Goal: Task Accomplishment & Management: Use online tool/utility

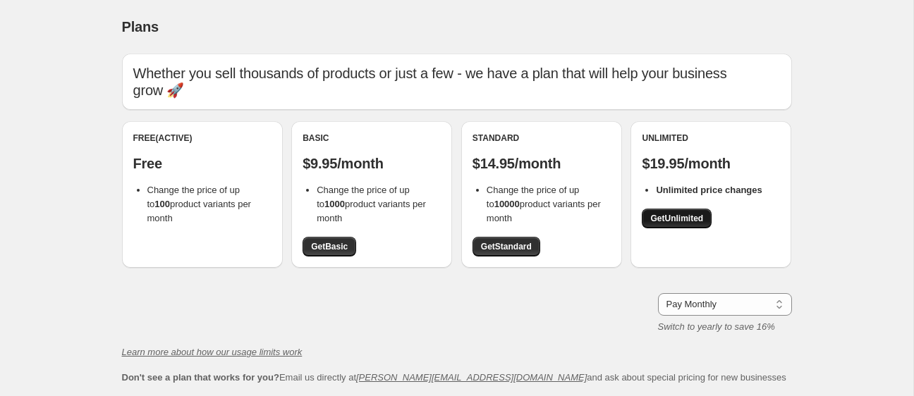
click at [705, 224] on link "Get Unlimited" at bounding box center [677, 219] width 70 height 20
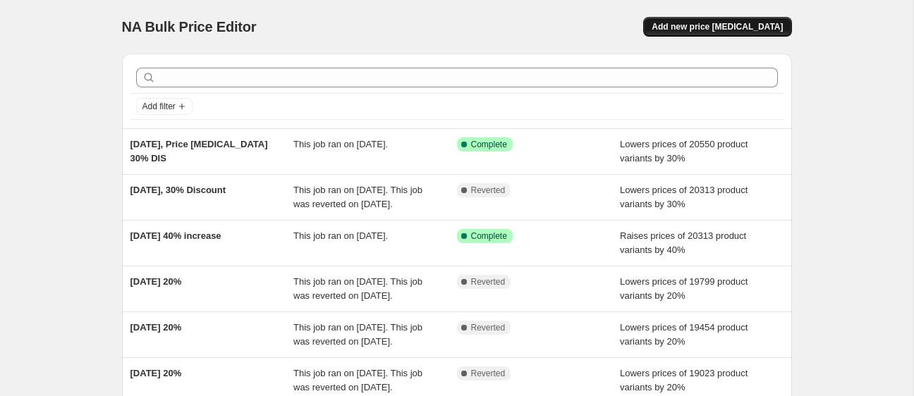
click at [740, 25] on span "Add new price [MEDICAL_DATA]" at bounding box center [716, 26] width 131 height 11
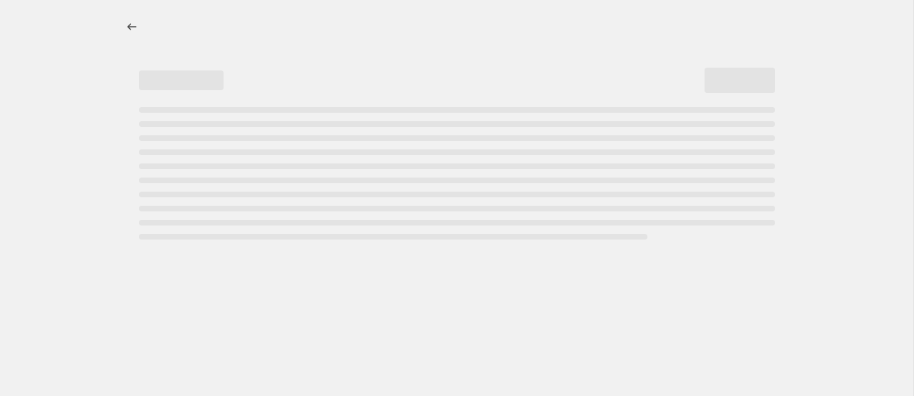
select select "percentage"
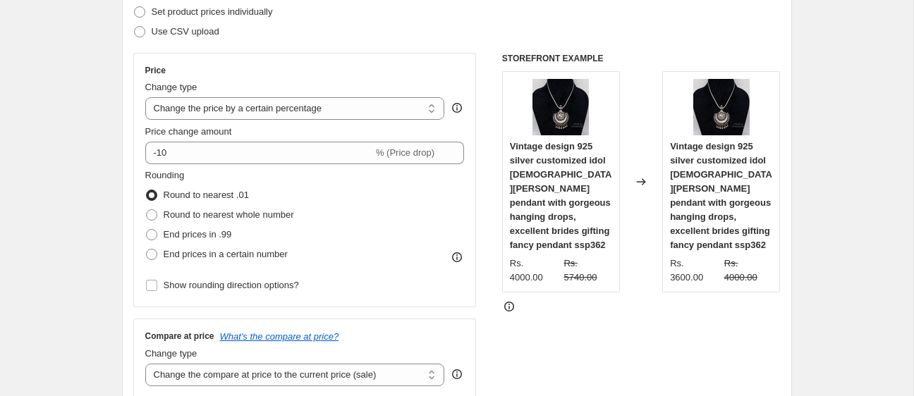
scroll to position [210, 0]
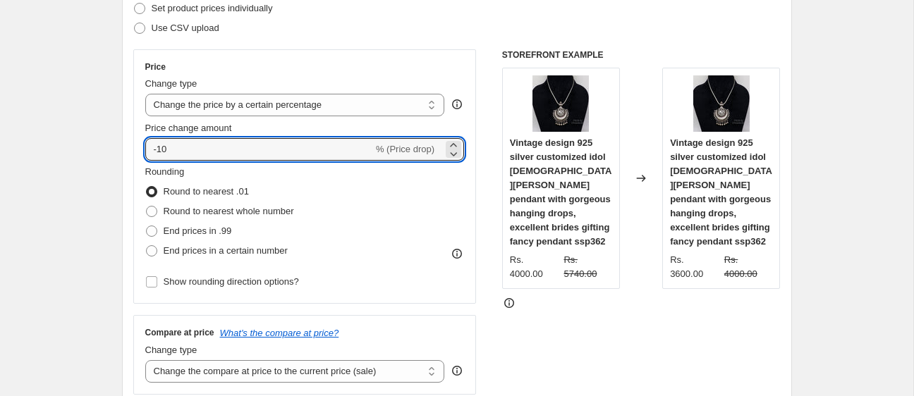
drag, startPoint x: 161, startPoint y: 148, endPoint x: 140, endPoint y: 152, distance: 20.7
click at [140, 152] on div "Price Change type Change the price to a certain amount Change the price by a ce…" at bounding box center [304, 176] width 343 height 255
click at [183, 146] on input "-10" at bounding box center [259, 149] width 228 height 23
drag, startPoint x: 130, startPoint y: 152, endPoint x: 104, endPoint y: 152, distance: 26.1
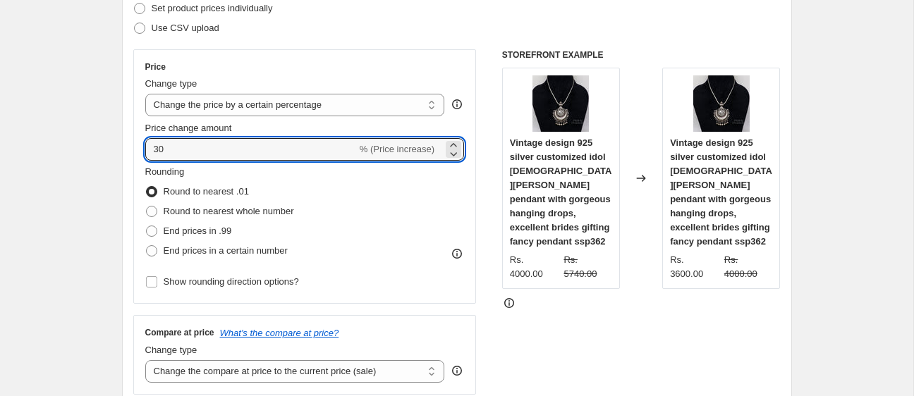
type input "30"
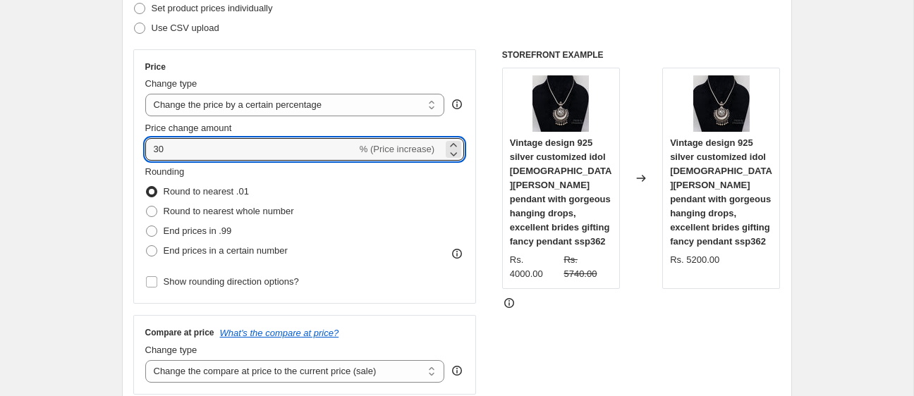
drag, startPoint x: 180, startPoint y: 147, endPoint x: 130, endPoint y: 147, distance: 50.1
click at [130, 147] on div "Step 2. Select how the prices should change Use bulk price change rules Set pro…" at bounding box center [457, 189] width 670 height 495
type input "60"
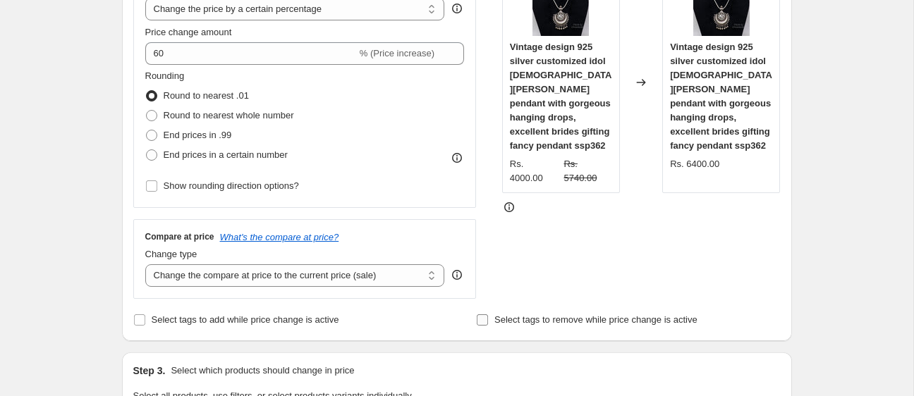
scroll to position [305, 0]
click at [345, 299] on div "Step 2. Select how the prices should change Use bulk price change rules Set pro…" at bounding box center [456, 94] width 647 height 472
click at [345, 276] on select "Change the compare at price to the current price (sale) Change the compare at p…" at bounding box center [295, 276] width 300 height 23
click at [145, 265] on select "Change the compare at price to the current price (sale) Change the compare at p…" at bounding box center [295, 276] width 300 height 23
click at [304, 275] on select "Change the compare at price to the current price (sale) Change the compare at p…" at bounding box center [295, 276] width 300 height 23
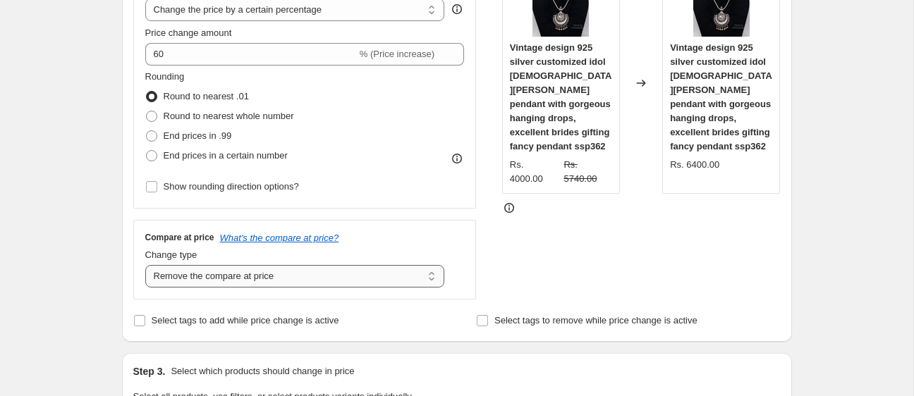
select select "ep"
click at [145, 265] on select "Change the compare at price to the current price (sale) Change the compare at p…" at bounding box center [295, 276] width 300 height 23
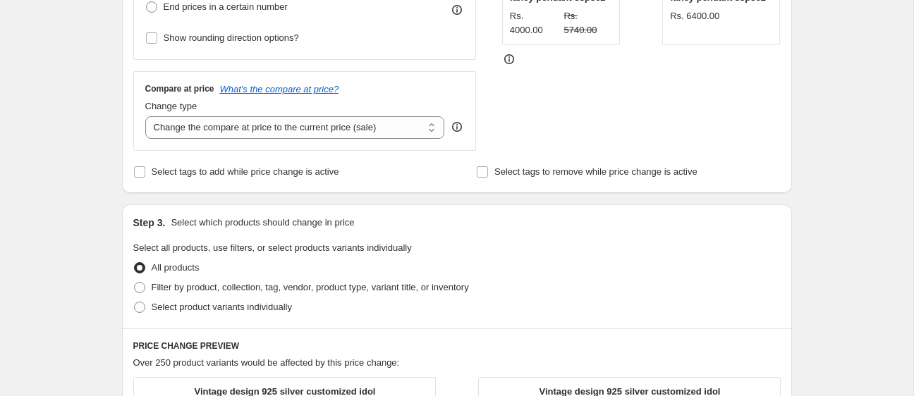
scroll to position [452, 0]
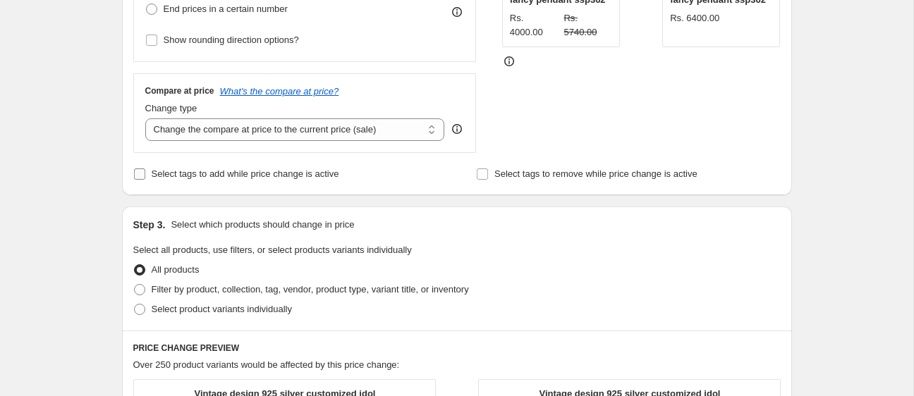
click at [244, 181] on label "Select tags to add while price change is active" at bounding box center [236, 174] width 206 height 20
click at [145, 180] on input "Select tags to add while price change is active" at bounding box center [139, 174] width 11 height 11
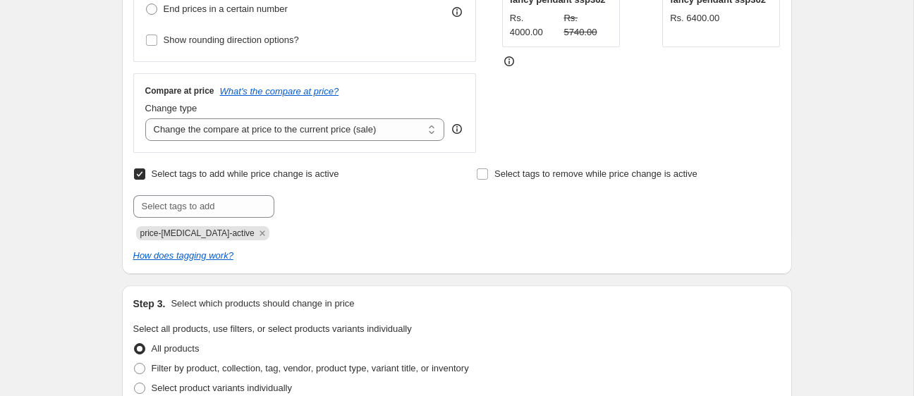
click at [245, 178] on span "Select tags to add while price change is active" at bounding box center [246, 174] width 188 height 14
click at [145, 178] on input "Select tags to add while price change is active" at bounding box center [139, 174] width 11 height 11
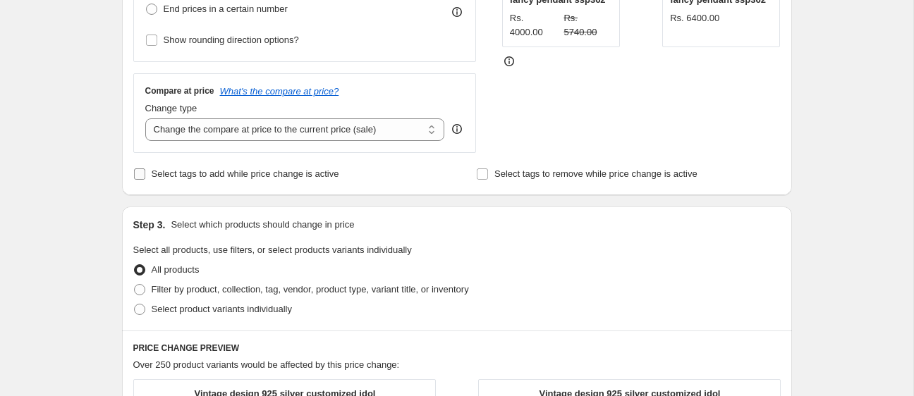
click at [245, 178] on span "Select tags to add while price change is active" at bounding box center [246, 174] width 188 height 14
click at [145, 178] on input "Select tags to add while price change is active" at bounding box center [139, 174] width 11 height 11
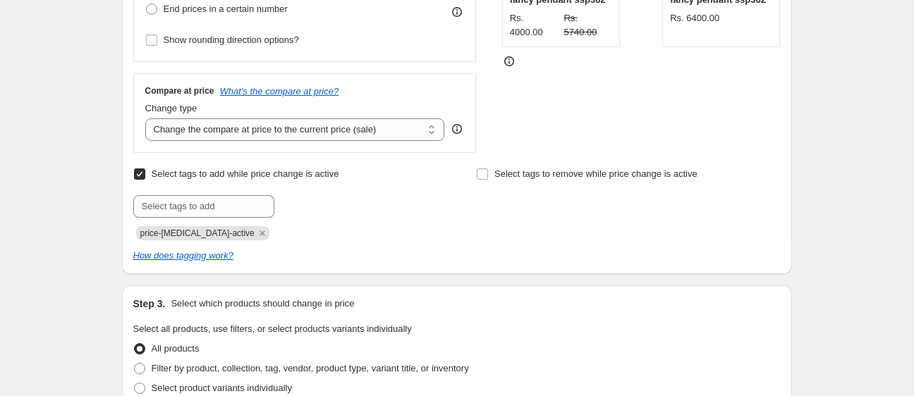
click at [245, 178] on span "Select tags to add while price change is active" at bounding box center [246, 174] width 188 height 14
click at [145, 178] on input "Select tags to add while price change is active" at bounding box center [139, 174] width 11 height 11
checkbox input "false"
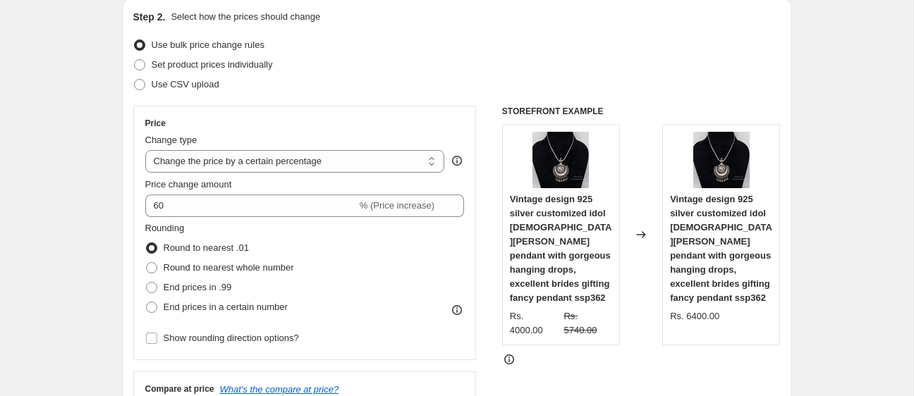
scroll to position [158, 0]
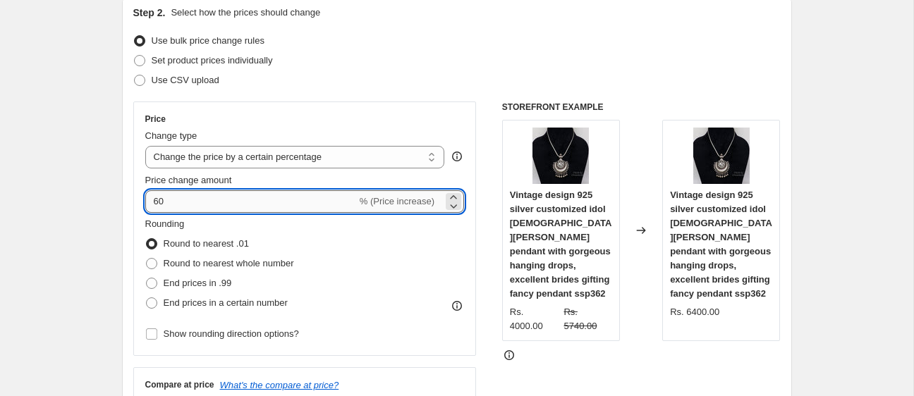
click at [197, 204] on input "60" at bounding box center [251, 201] width 212 height 23
type input "65"
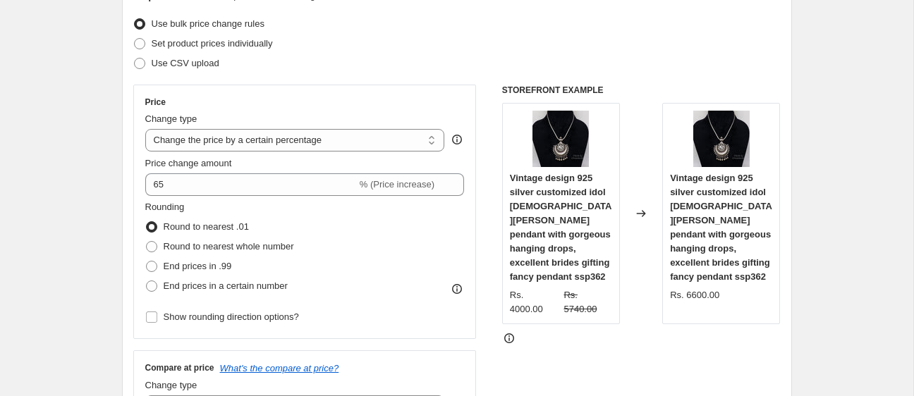
scroll to position [192, 0]
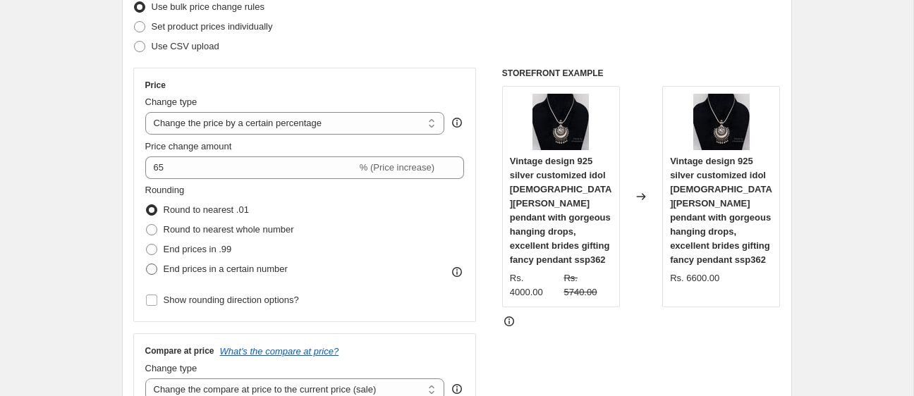
click at [214, 272] on span "End prices in a certain number" at bounding box center [226, 269] width 124 height 11
click at [147, 264] on input "End prices in a certain number" at bounding box center [146, 264] width 1 height 1
radio input "true"
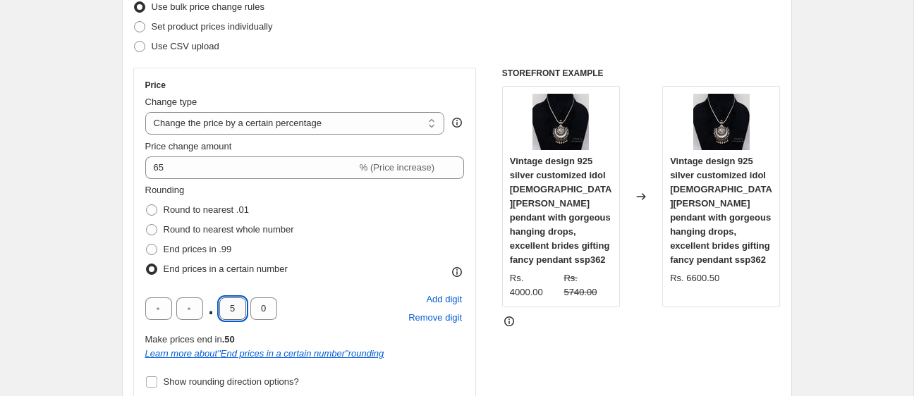
drag, startPoint x: 231, startPoint y: 312, endPoint x: 240, endPoint y: 312, distance: 9.2
click at [240, 312] on input "5" at bounding box center [232, 309] width 27 height 23
type input "0"
click at [345, 311] on div ". 0 0 Add digit Remove digit" at bounding box center [304, 308] width 319 height 37
click at [192, 207] on span "Round to nearest .01" at bounding box center [206, 209] width 85 height 11
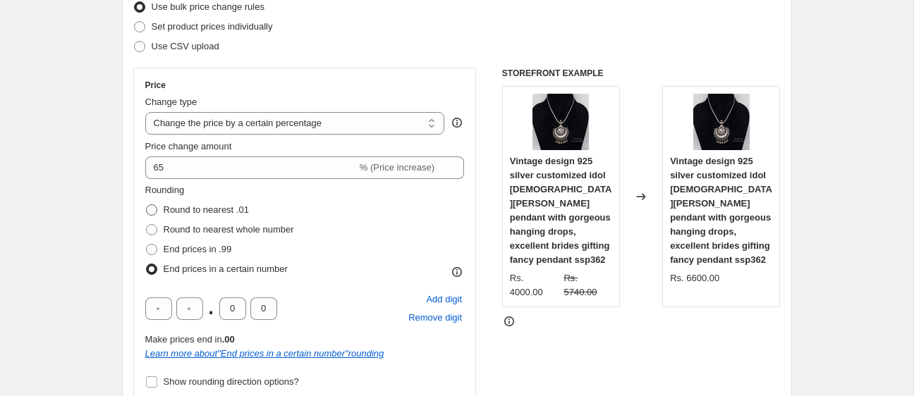
click at [147, 205] on input "Round to nearest .01" at bounding box center [146, 204] width 1 height 1
radio input "true"
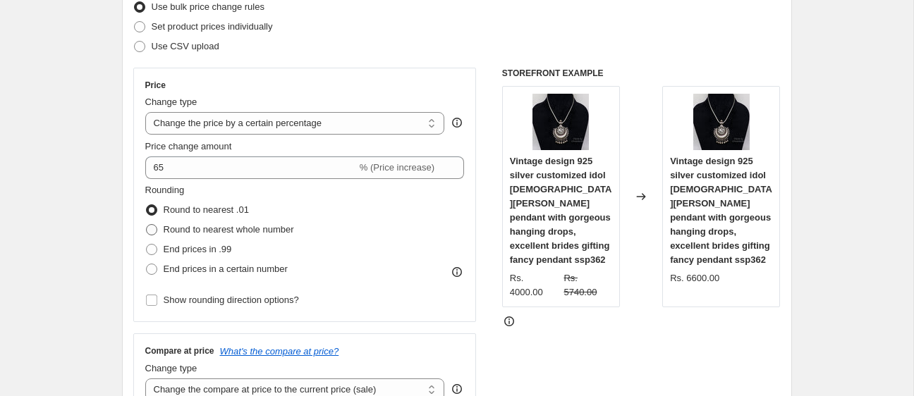
click at [214, 232] on span "Round to nearest whole number" at bounding box center [229, 229] width 130 height 11
click at [147, 225] on input "Round to nearest whole number" at bounding box center [146, 224] width 1 height 1
radio input "true"
click at [214, 215] on span "Round to nearest .01" at bounding box center [206, 209] width 85 height 11
click at [147, 205] on input "Round to nearest .01" at bounding box center [146, 204] width 1 height 1
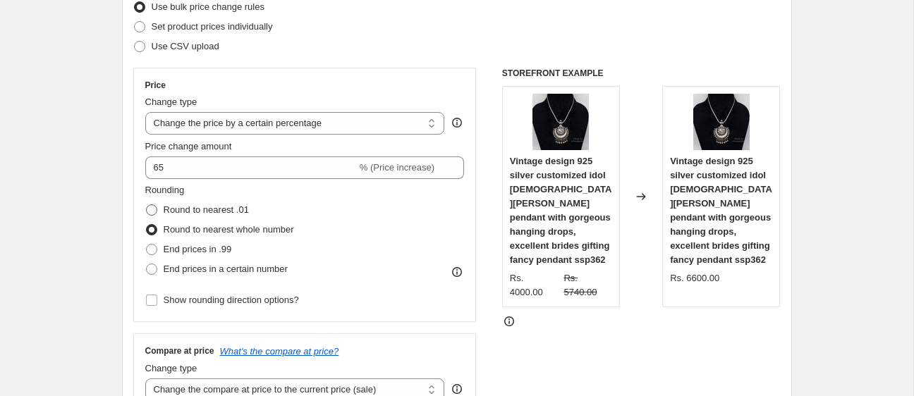
radio input "true"
click at [212, 231] on span "Round to nearest whole number" at bounding box center [229, 229] width 130 height 11
click at [147, 225] on input "Round to nearest whole number" at bounding box center [146, 224] width 1 height 1
radio input "true"
click at [207, 246] on span "End prices in .99" at bounding box center [198, 249] width 68 height 11
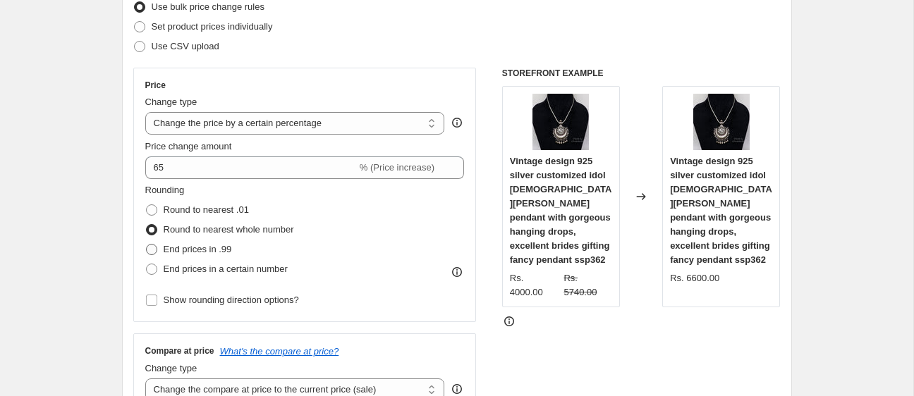
click at [147, 245] on input "End prices in .99" at bounding box center [146, 244] width 1 height 1
radio input "true"
click at [190, 232] on span "Round to nearest whole number" at bounding box center [229, 229] width 130 height 11
click at [147, 225] on input "Round to nearest whole number" at bounding box center [146, 224] width 1 height 1
radio input "true"
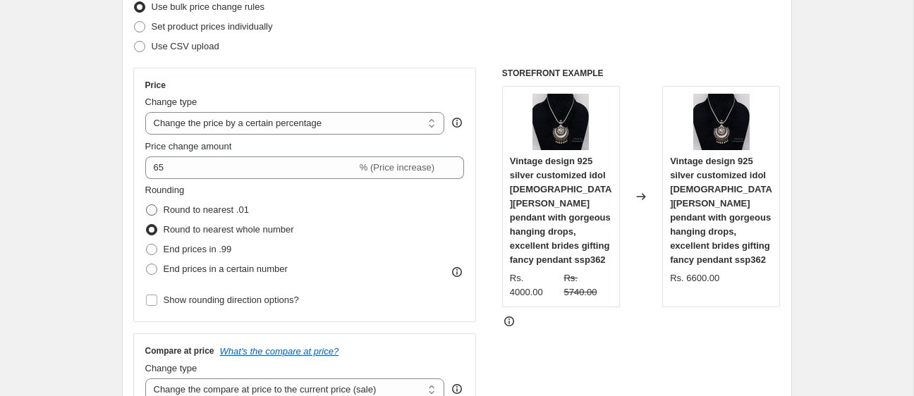
click at [199, 209] on span "Round to nearest .01" at bounding box center [206, 209] width 85 height 11
click at [147, 205] on input "Round to nearest .01" at bounding box center [146, 204] width 1 height 1
radio input "true"
click at [204, 233] on span "Round to nearest whole number" at bounding box center [229, 229] width 130 height 11
click at [147, 225] on input "Round to nearest whole number" at bounding box center [146, 224] width 1 height 1
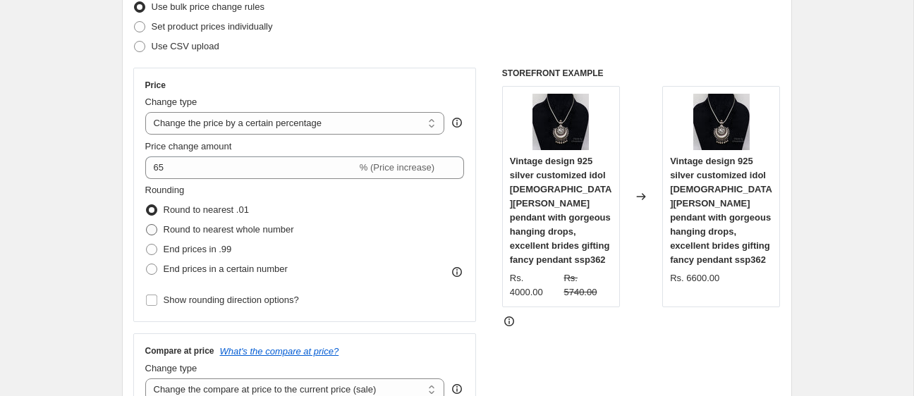
radio input "true"
click at [204, 247] on span "End prices in .99" at bounding box center [198, 249] width 68 height 11
click at [147, 245] on input "End prices in .99" at bounding box center [146, 244] width 1 height 1
radio input "true"
click at [203, 266] on span "End prices in a certain number" at bounding box center [226, 269] width 124 height 11
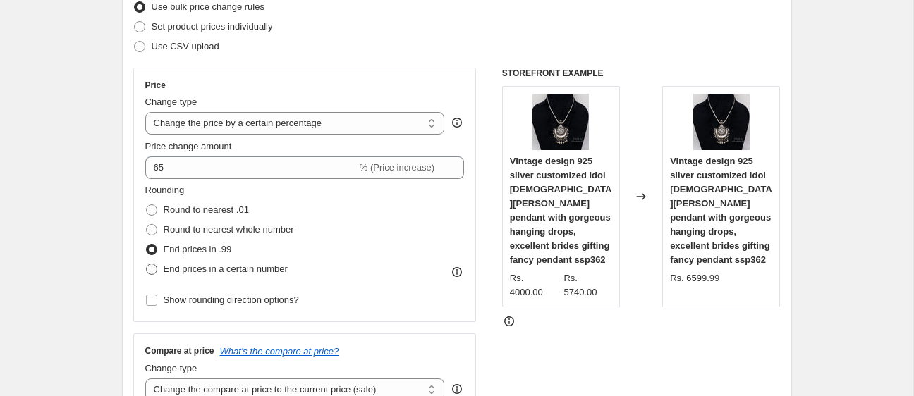
click at [147, 264] on input "End prices in a certain number" at bounding box center [146, 264] width 1 height 1
radio input "true"
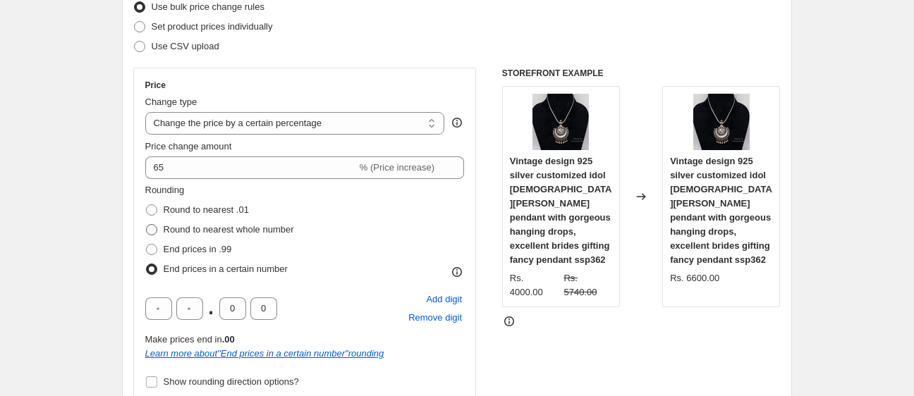
click at [204, 230] on span "Round to nearest whole number" at bounding box center [229, 229] width 130 height 11
click at [147, 225] on input "Round to nearest whole number" at bounding box center [146, 224] width 1 height 1
radio input "true"
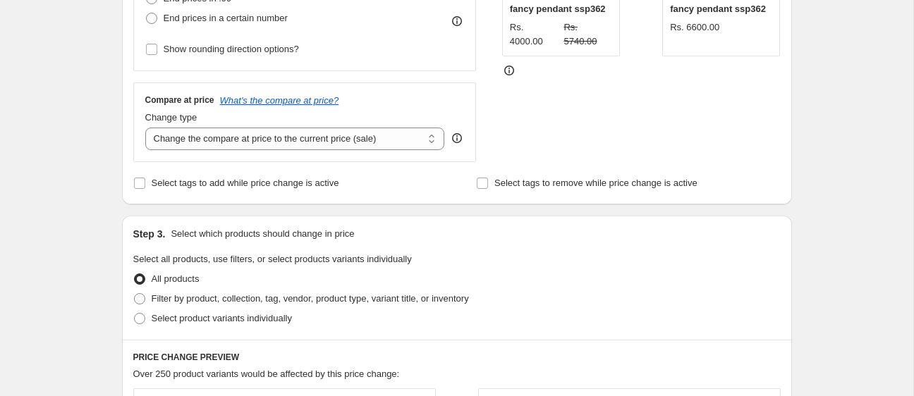
scroll to position [428, 0]
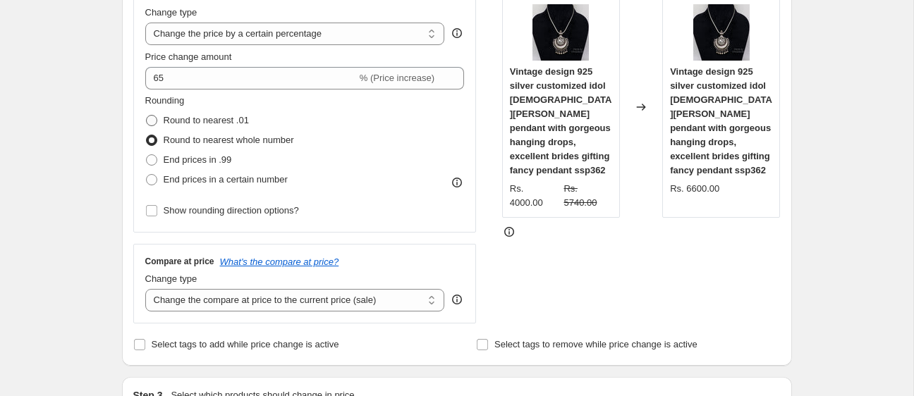
click at [213, 111] on label "Round to nearest .01" at bounding box center [197, 121] width 104 height 20
click at [147, 115] on input "Round to nearest .01" at bounding box center [146, 115] width 1 height 1
radio input "true"
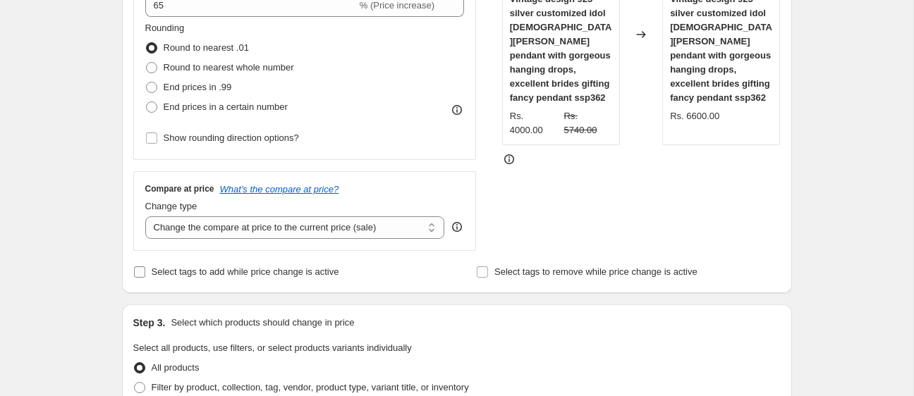
scroll to position [353, 0]
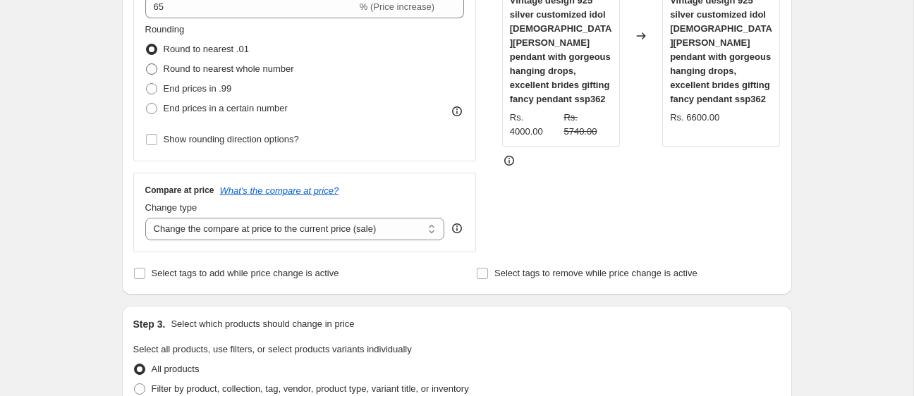
click at [224, 71] on span "Round to nearest whole number" at bounding box center [229, 68] width 130 height 11
click at [147, 64] on input "Round to nearest whole number" at bounding box center [146, 63] width 1 height 1
radio input "true"
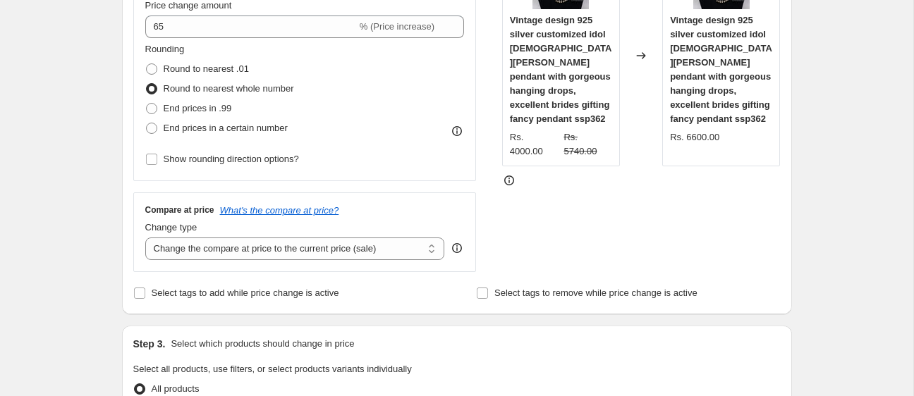
scroll to position [306, 0]
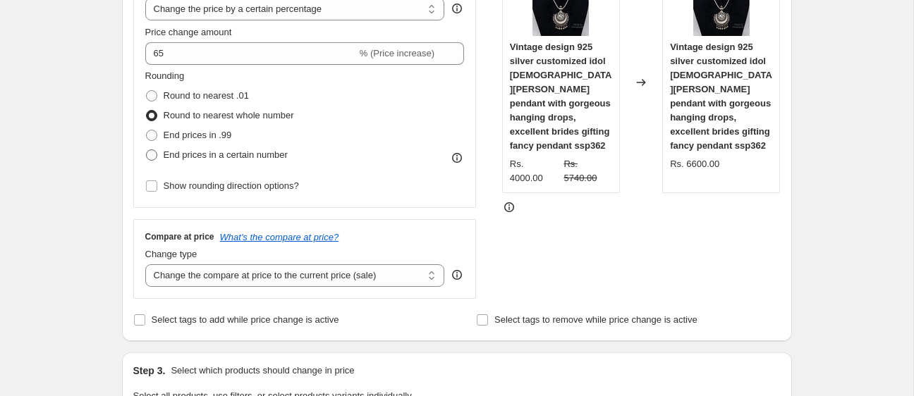
click at [214, 153] on span "End prices in a certain number" at bounding box center [226, 154] width 124 height 11
click at [147, 150] on input "End prices in a certain number" at bounding box center [146, 149] width 1 height 1
radio input "true"
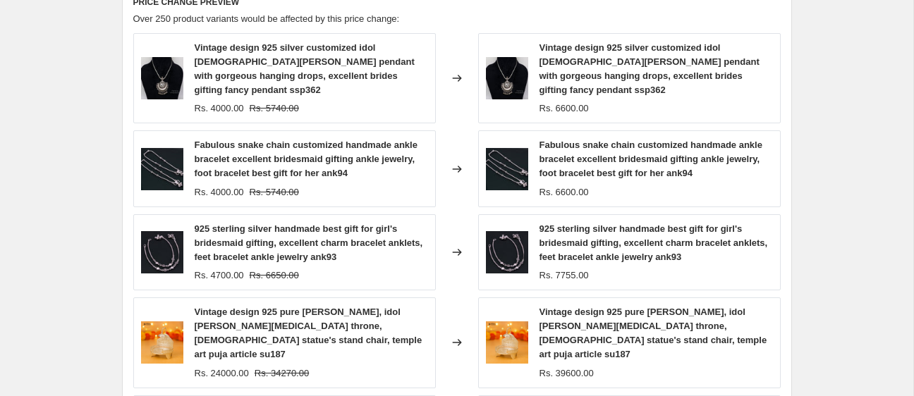
scroll to position [856, 0]
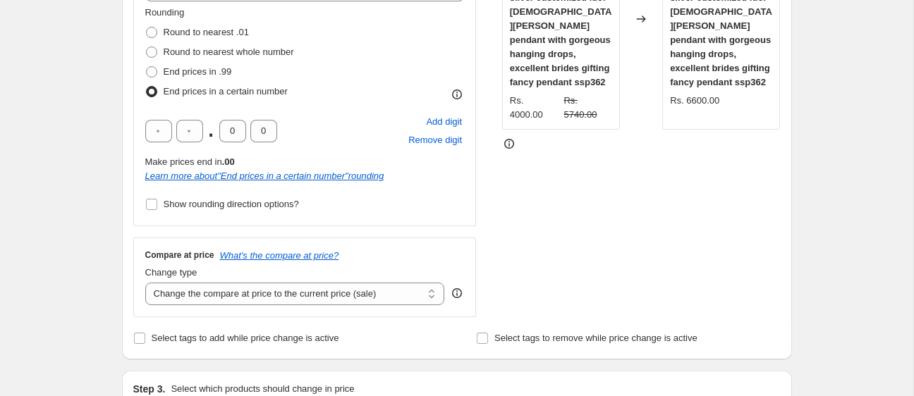
scroll to position [300, 0]
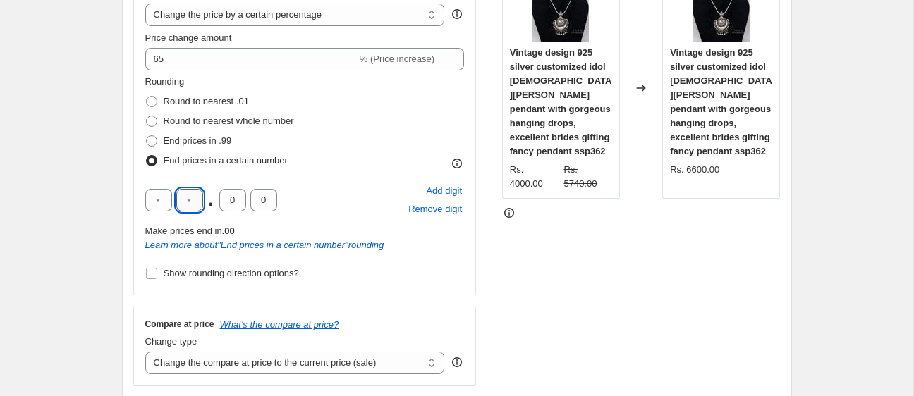
click at [199, 201] on input "text" at bounding box center [189, 200] width 27 height 23
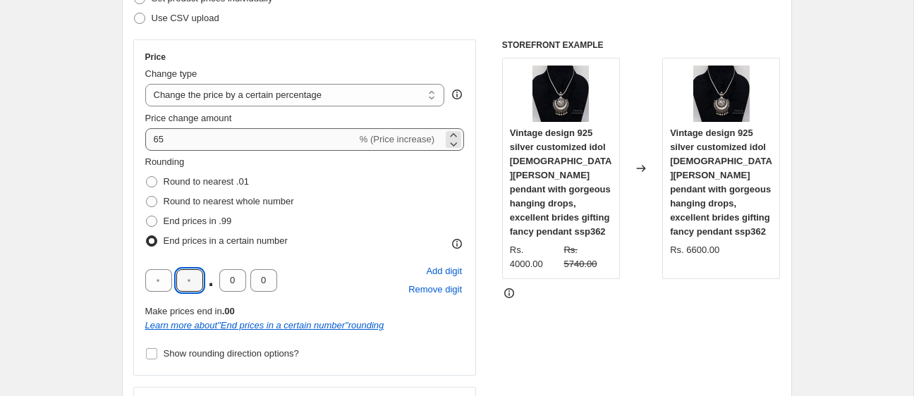
scroll to position [216, 0]
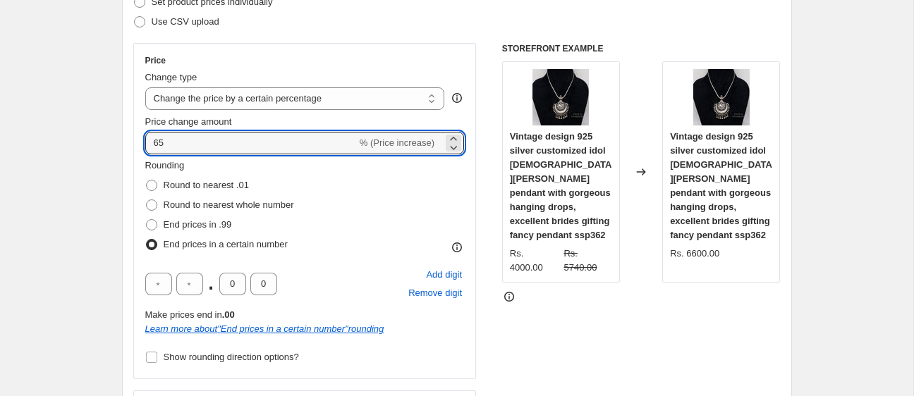
drag, startPoint x: 203, startPoint y: 142, endPoint x: 96, endPoint y: 140, distance: 107.2
click at [237, 104] on select "Change the price to a certain amount Change the price by a certain amount Chang…" at bounding box center [295, 98] width 300 height 23
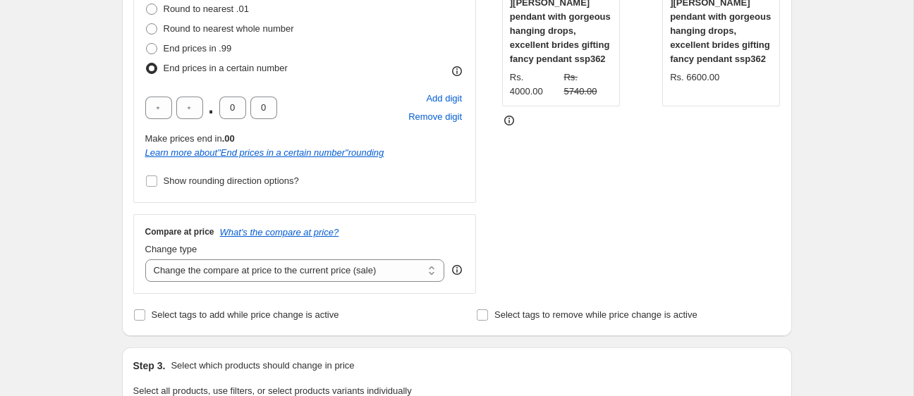
scroll to position [395, 0]
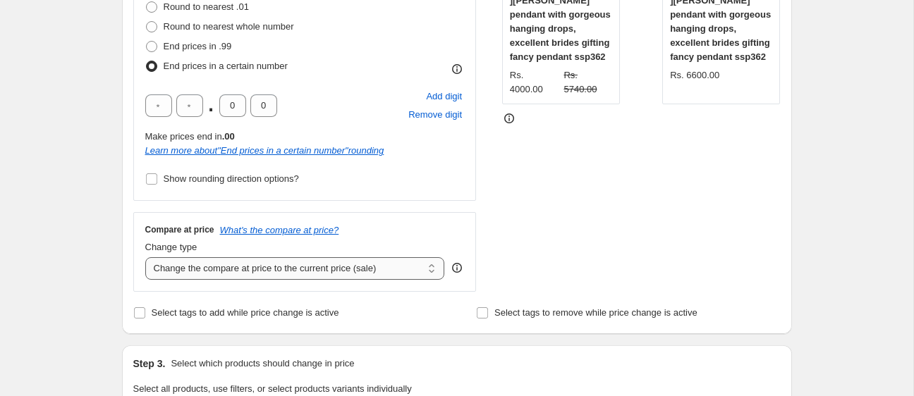
click at [238, 267] on select "Change the compare at price to the current price (sale) Change the compare at p…" at bounding box center [295, 268] width 300 height 23
click at [145, 257] on select "Change the compare at price to the current price (sale) Change the compare at p…" at bounding box center [295, 268] width 300 height 23
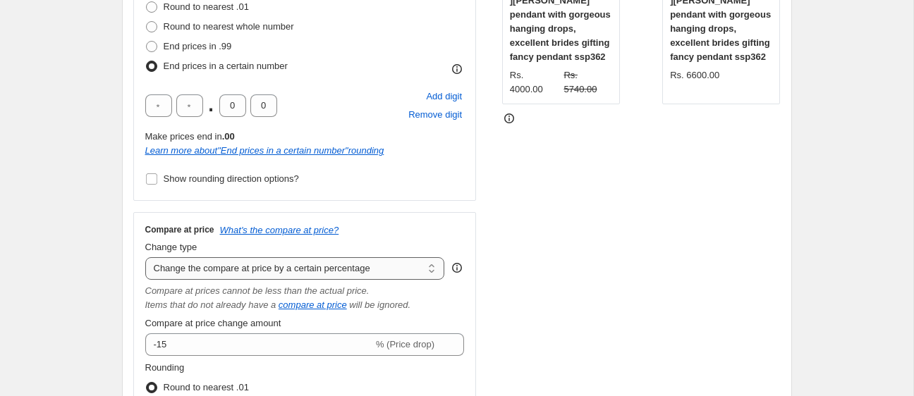
click at [206, 271] on select "Change the compare at price to the current price (sale) Change the compare at p…" at bounding box center [295, 268] width 300 height 23
click at [145, 257] on select "Change the compare at price to the current price (sale) Change the compare at p…" at bounding box center [295, 268] width 300 height 23
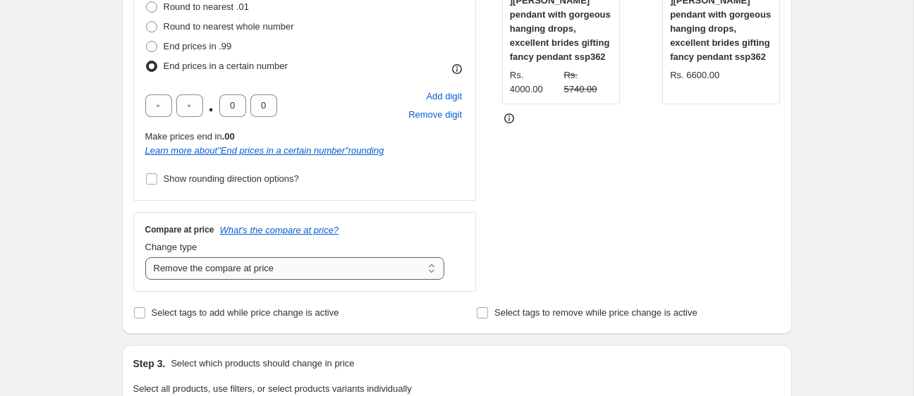
click at [201, 265] on select "Change the compare at price to the current price (sale) Change the compare at p…" at bounding box center [295, 268] width 300 height 23
click at [145, 257] on select "Change the compare at price to the current price (sale) Change the compare at p…" at bounding box center [295, 268] width 300 height 23
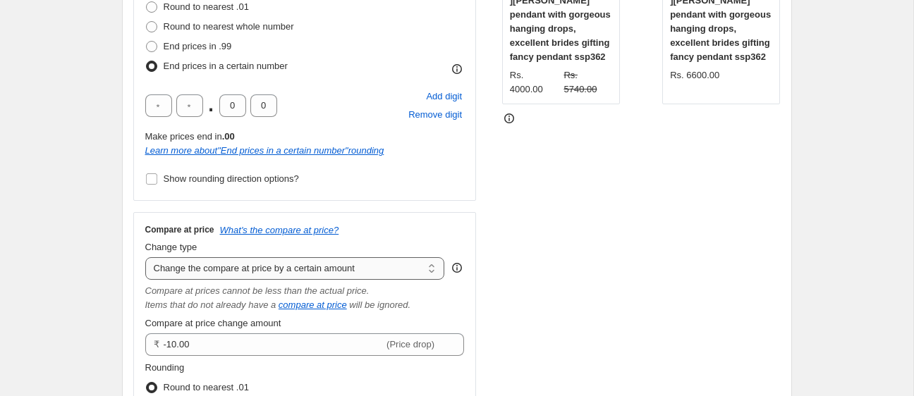
click at [269, 267] on select "Change the compare at price to the current price (sale) Change the compare at p…" at bounding box center [295, 268] width 300 height 23
click at [252, 267] on select "Change the compare at price to the current price (sale) Change the compare at p…" at bounding box center [295, 268] width 300 height 23
select select "pp"
click at [145, 257] on select "Change the compare at price to the current price (sale) Change the compare at p…" at bounding box center [295, 268] width 300 height 23
type input "20"
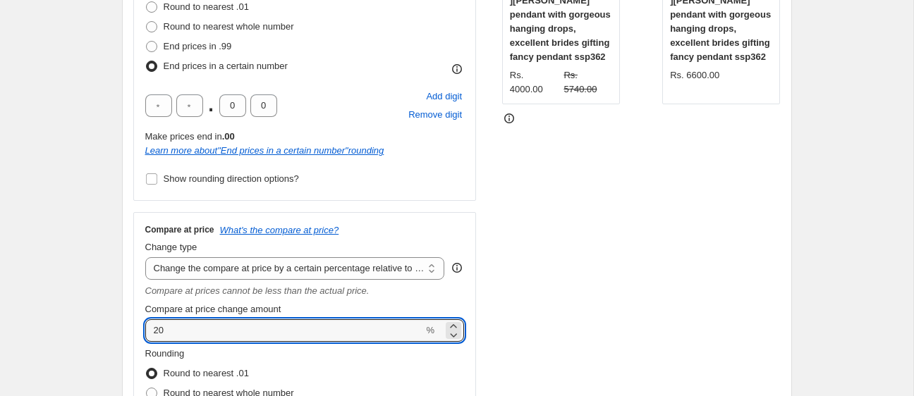
drag, startPoint x: 202, startPoint y: 331, endPoint x: 128, endPoint y: 331, distance: 74.0
click at [128, 331] on div "Step 2. Select how the prices should change Use bulk price change rules Set pro…" at bounding box center [457, 142] width 670 height 771
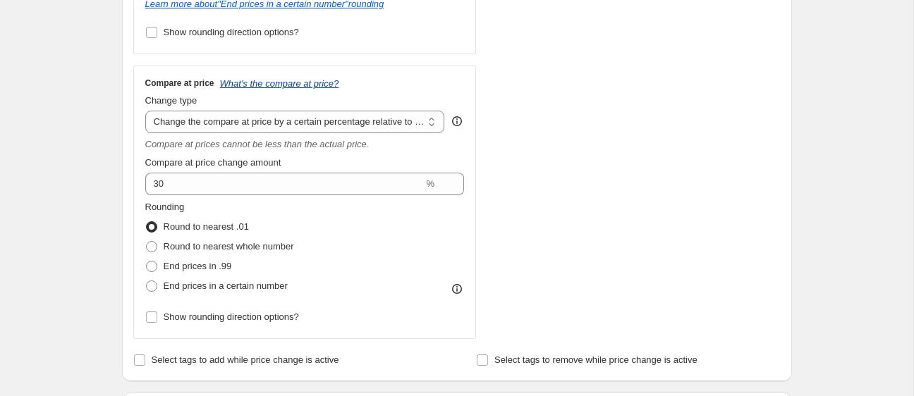
scroll to position [567, 0]
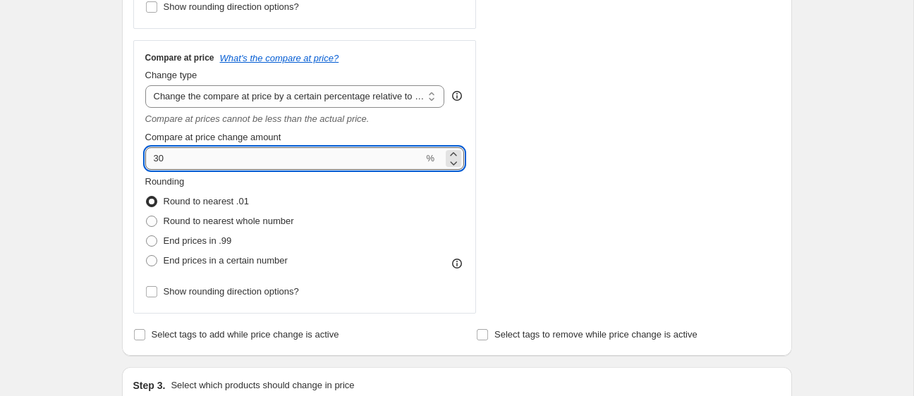
click at [245, 160] on input "30" at bounding box center [284, 158] width 278 height 23
type input "31"
click at [271, 90] on select "Change the compare at price to the current price (sale) Change the compare at p…" at bounding box center [295, 96] width 300 height 23
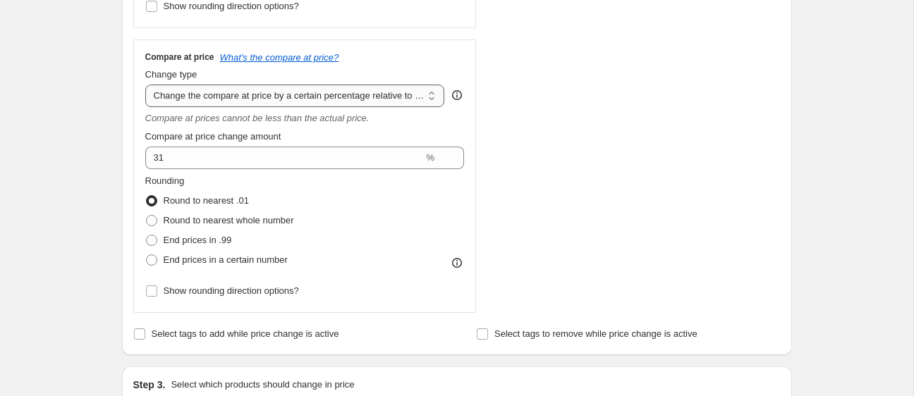
click at [145, 85] on select "Change the compare at price to the current price (sale) Change the compare at p…" at bounding box center [295, 96] width 300 height 23
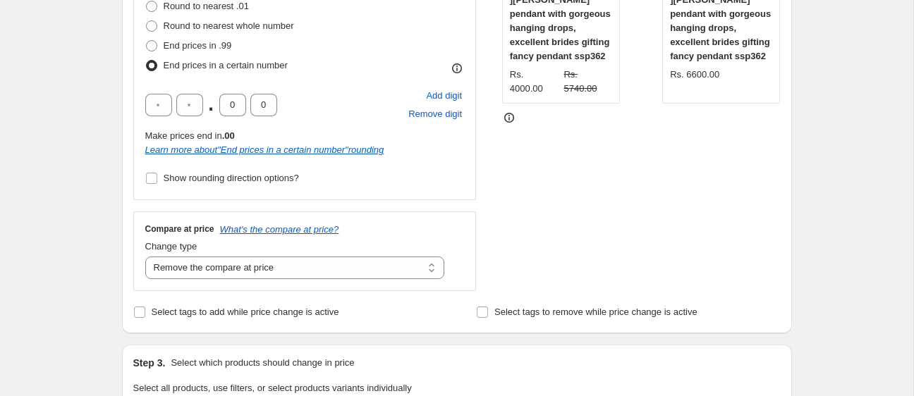
scroll to position [368, 0]
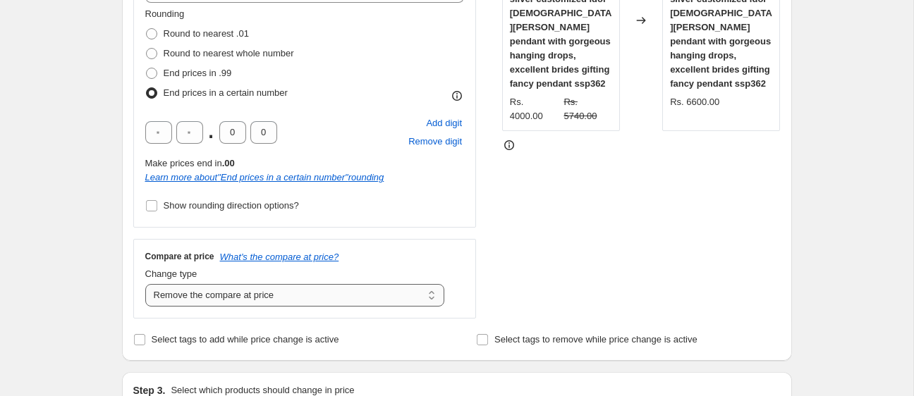
click at [253, 302] on select "Change the compare at price to the current price (sale) Change the compare at p…" at bounding box center [295, 295] width 300 height 23
select select "ep"
click at [145, 284] on select "Change the compare at price to the current price (sale) Change the compare at p…" at bounding box center [295, 295] width 300 height 23
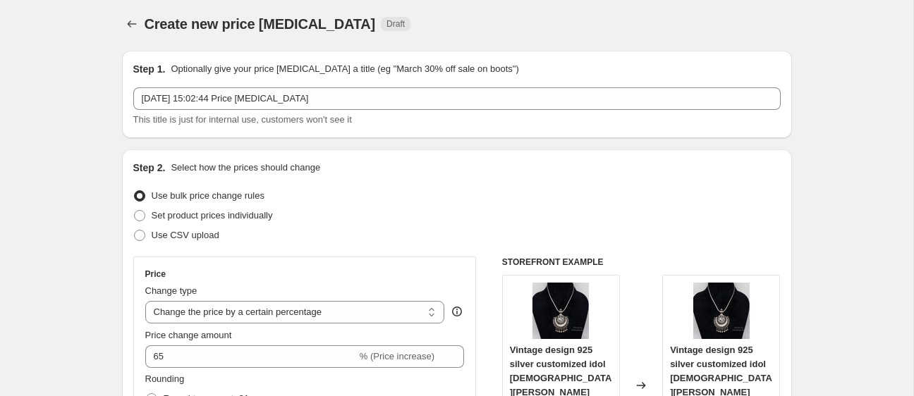
scroll to position [0, 0]
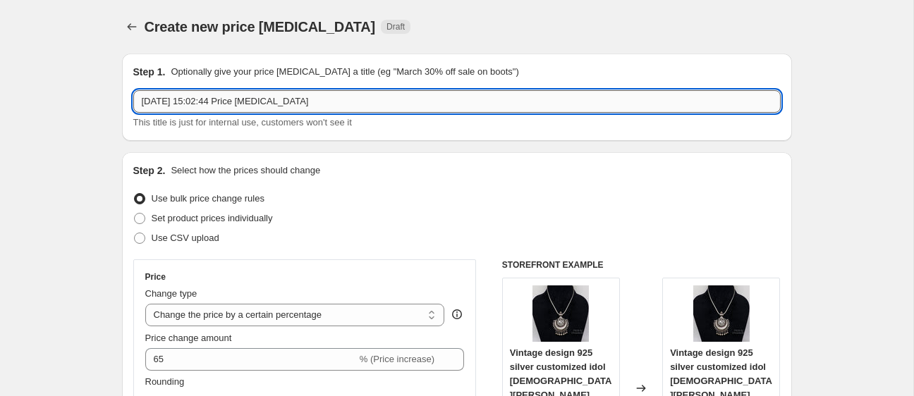
click at [197, 100] on input "[DATE] 15:02:44 Price [MEDICAL_DATA]" at bounding box center [456, 101] width 647 height 23
drag, startPoint x: 221, startPoint y: 99, endPoint x: 367, endPoint y: 105, distance: 146.1
click at [367, 105] on input "[DATE] 15:02:44 Price [MEDICAL_DATA]" at bounding box center [456, 101] width 647 height 23
click at [299, 102] on input "[DATE] 15:02:44 Price [MEDICAL_DATA]" at bounding box center [456, 101] width 647 height 23
drag, startPoint x: 238, startPoint y: 101, endPoint x: 200, endPoint y: 102, distance: 38.1
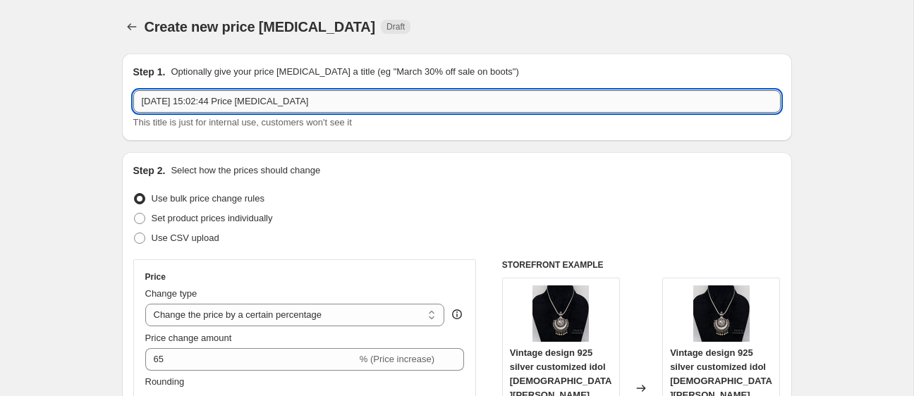
click at [200, 102] on input "[DATE] 15:02:44 Price [MEDICAL_DATA]" at bounding box center [456, 101] width 647 height 23
click at [245, 102] on input "[DATE], Price [MEDICAL_DATA]" at bounding box center [456, 101] width 647 height 23
type input "[DATE], Price increase 65% job"
click at [152, 53] on div "Create new price [MEDICAL_DATA]. This page is ready Create new price [MEDICAL_D…" at bounding box center [457, 27] width 670 height 54
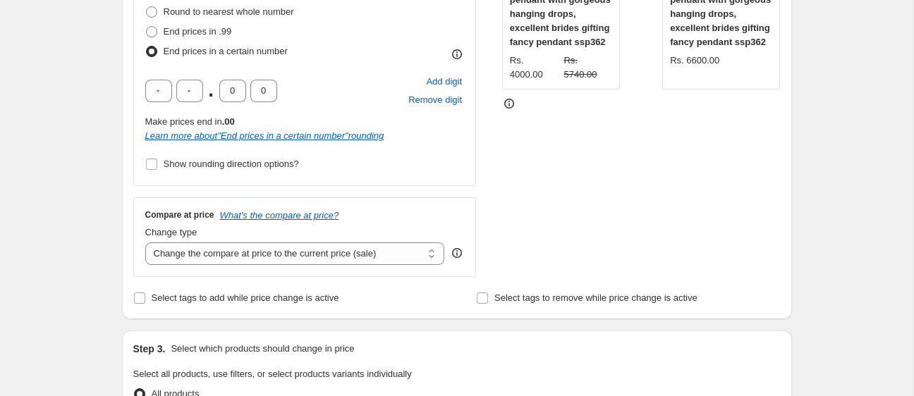
scroll to position [412, 0]
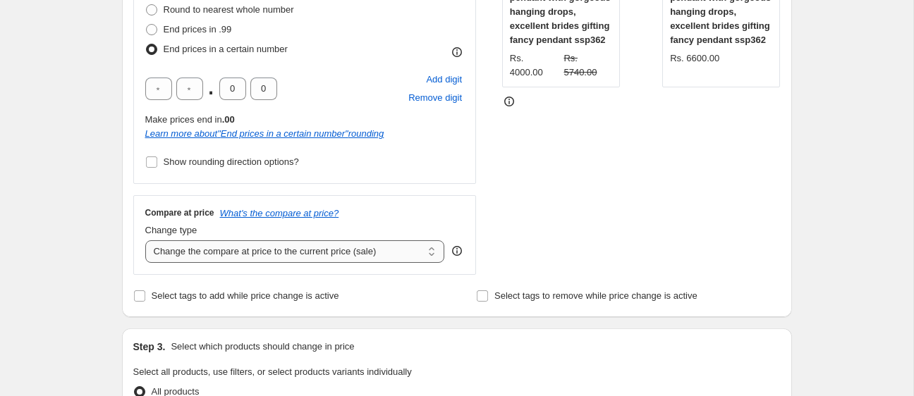
click at [233, 256] on select "Change the compare at price to the current price (sale) Change the compare at p…" at bounding box center [295, 251] width 300 height 23
select select "pp"
click at [145, 240] on select "Change the compare at price to the current price (sale) Change the compare at p…" at bounding box center [295, 251] width 300 height 23
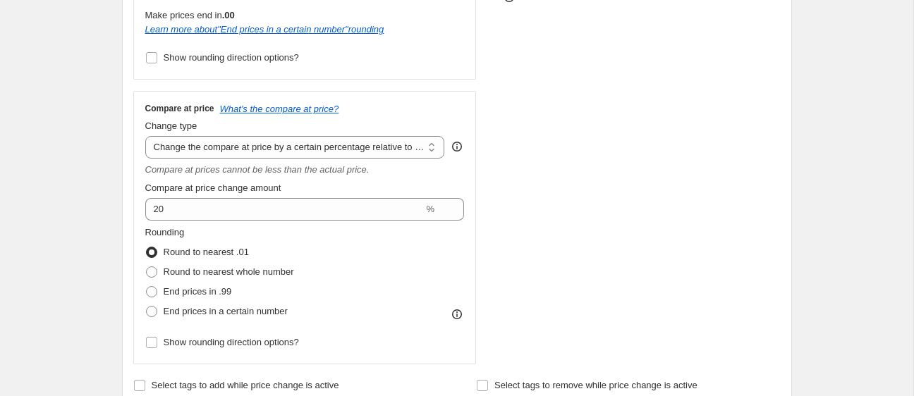
scroll to position [521, 0]
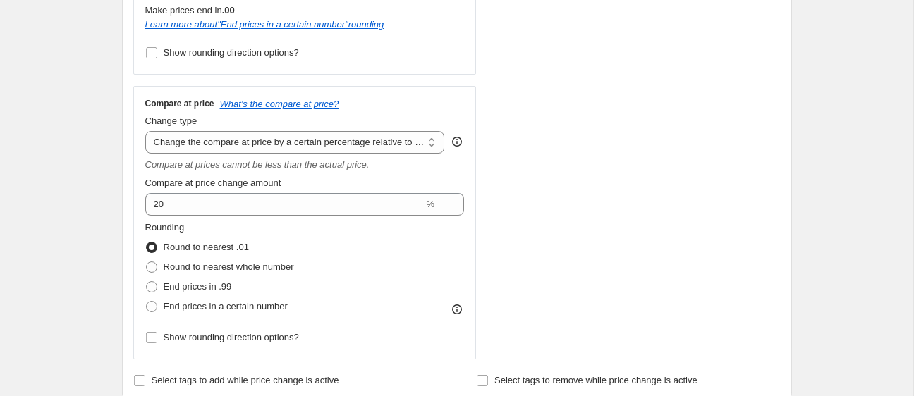
click at [242, 282] on div "End prices in .99" at bounding box center [219, 287] width 149 height 20
click at [238, 286] on div "End prices in .99" at bounding box center [219, 287] width 149 height 20
click at [230, 294] on label "End prices in .99" at bounding box center [188, 287] width 87 height 20
click at [147, 282] on input "End prices in .99" at bounding box center [146, 281] width 1 height 1
radio input "true"
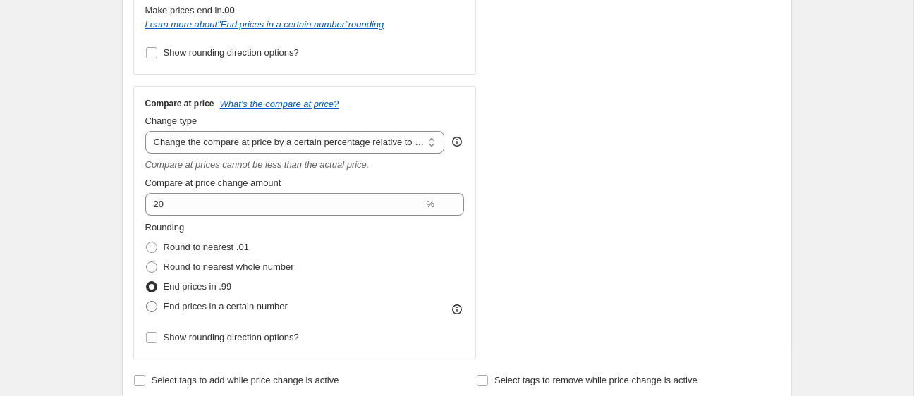
click at [221, 307] on span "End prices in a certain number" at bounding box center [226, 306] width 124 height 11
click at [147, 302] on input "End prices in a certain number" at bounding box center [146, 301] width 1 height 1
radio input "true"
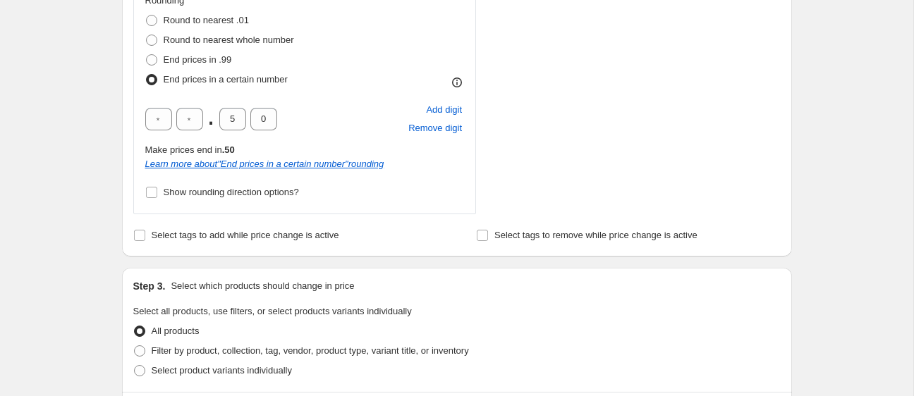
scroll to position [741, 0]
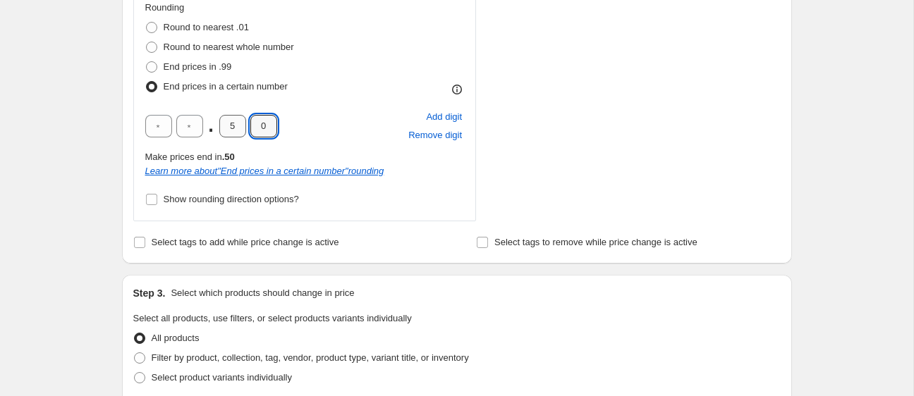
drag, startPoint x: 264, startPoint y: 122, endPoint x: 221, endPoint y: 127, distance: 44.0
click at [221, 127] on div ". 5 0" at bounding box center [211, 126] width 132 height 23
type input "9"
drag, startPoint x: 242, startPoint y: 126, endPoint x: 221, endPoint y: 129, distance: 20.6
click at [221, 129] on input "5" at bounding box center [232, 126] width 27 height 23
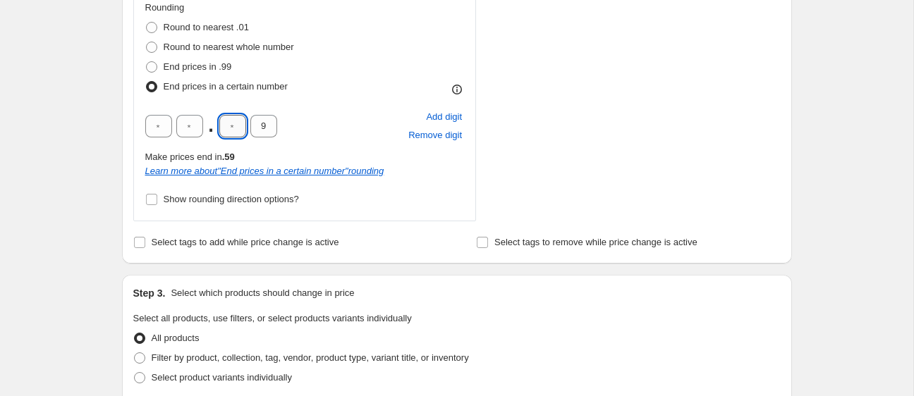
type input "9"
click at [82, 178] on div "Create new price [MEDICAL_DATA]. This page is ready Create new price [MEDICAL_D…" at bounding box center [456, 210] width 913 height 1902
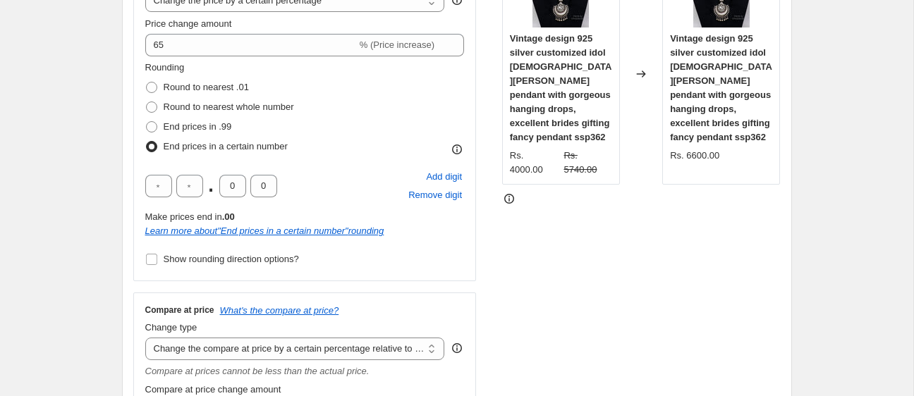
scroll to position [325, 0]
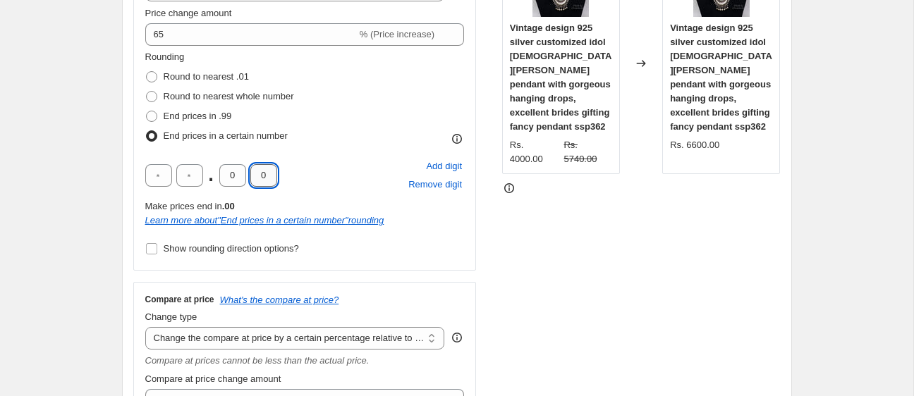
click at [250, 176] on input "0" at bounding box center [263, 175] width 27 height 23
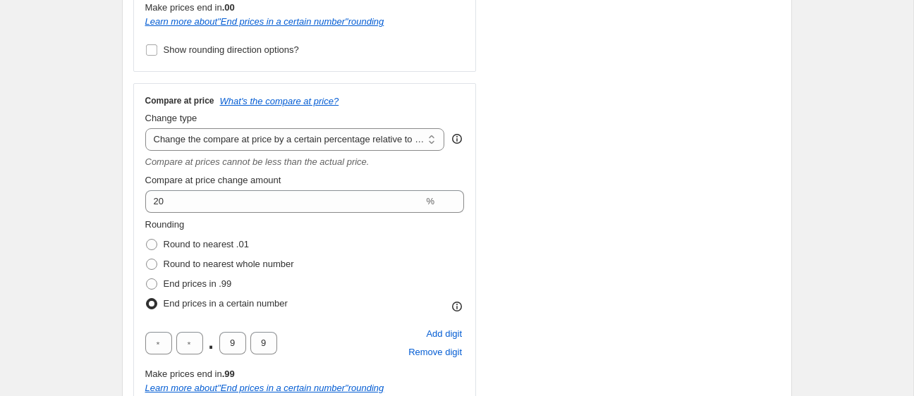
scroll to position [525, 0]
click at [240, 150] on div "Compare at price What's the compare at price? Change type Change the compare at…" at bounding box center [304, 259] width 319 height 331
click at [239, 142] on select "Change the compare at price to the current price (sale) Change the compare at p…" at bounding box center [295, 139] width 300 height 23
click at [145, 128] on select "Change the compare at price to the current price (sale) Change the compare at p…" at bounding box center [295, 139] width 300 height 23
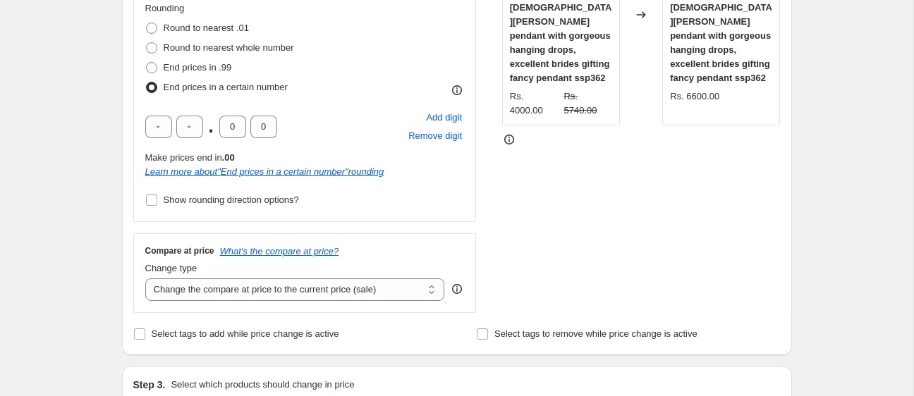
scroll to position [373, 0]
click at [294, 248] on icon "What's the compare at price?" at bounding box center [279, 252] width 119 height 11
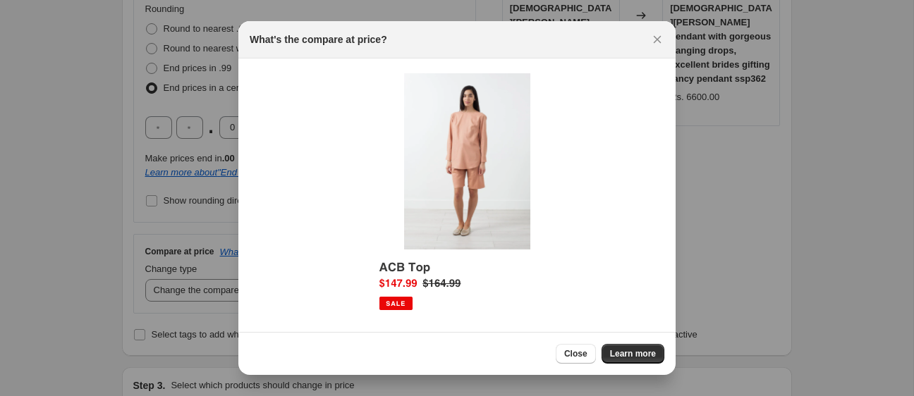
scroll to position [32, 0]
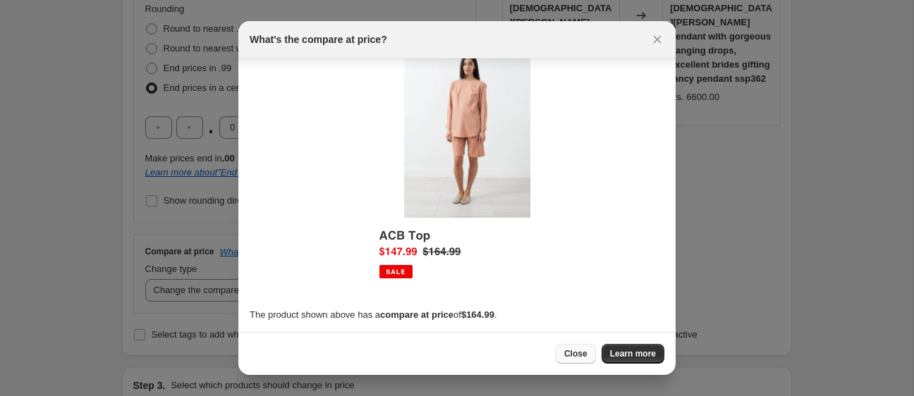
click at [565, 353] on span "Close" at bounding box center [575, 353] width 23 height 11
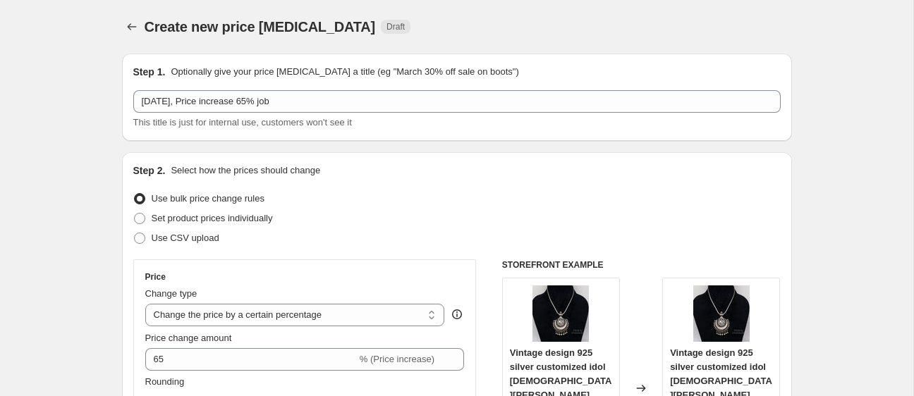
scroll to position [373, 0]
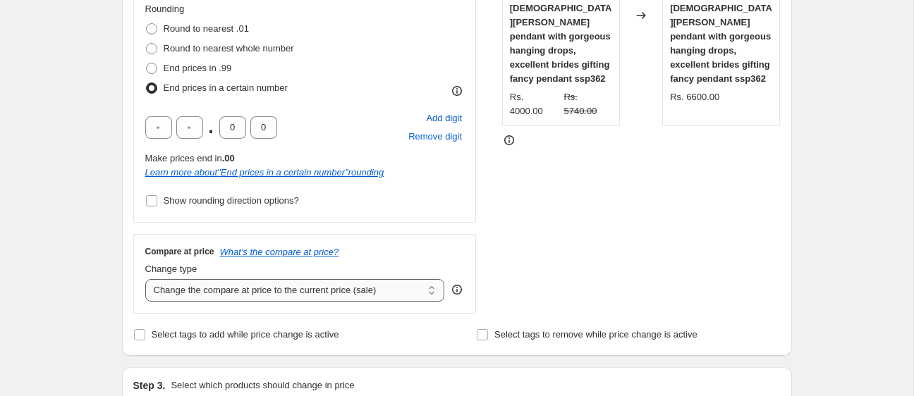
click at [215, 295] on select "Change the compare at price to the current price (sale) Change the compare at p…" at bounding box center [295, 290] width 300 height 23
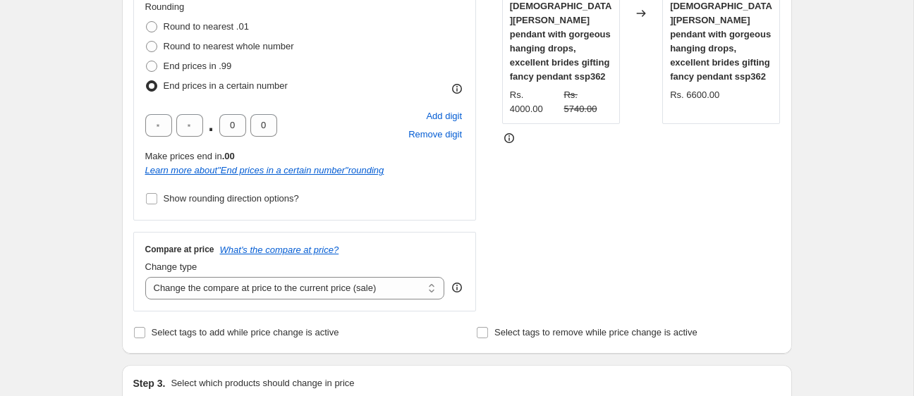
scroll to position [389, 0]
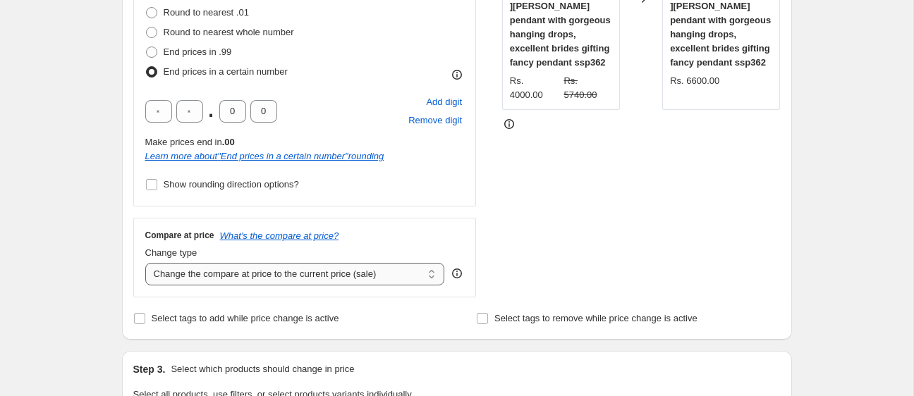
click at [228, 278] on select "Change the compare at price to the current price (sale) Change the compare at p…" at bounding box center [295, 274] width 300 height 23
click at [145, 263] on select "Change the compare at price to the current price (sale) Change the compare at p…" at bounding box center [295, 274] width 300 height 23
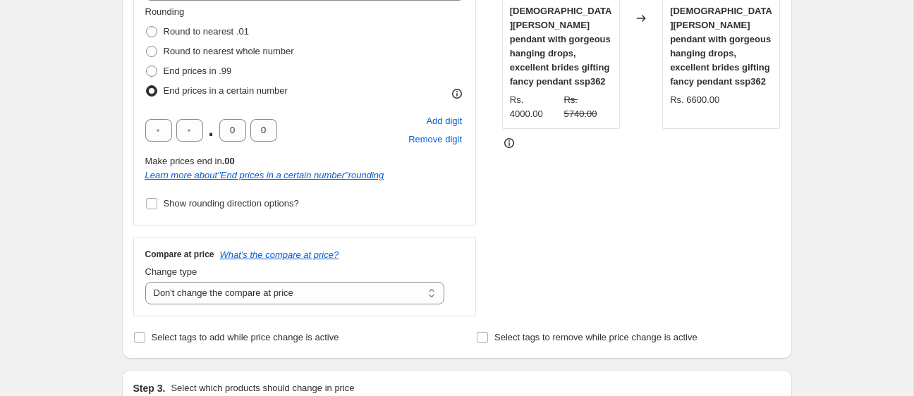
scroll to position [371, 0]
click at [287, 288] on select "Change the compare at price to the current price (sale) Change the compare at p…" at bounding box center [295, 292] width 300 height 23
click at [145, 281] on select "Change the compare at price to the current price (sale) Change the compare at p…" at bounding box center [295, 292] width 300 height 23
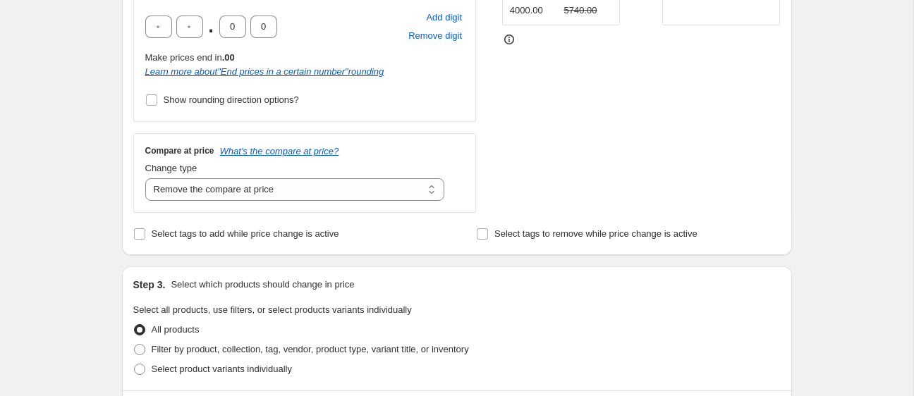
scroll to position [473, 0]
click at [238, 212] on div "Compare at price What's the compare at price? Change type Change the compare at…" at bounding box center [304, 173] width 343 height 79
click at [252, 186] on select "Change the compare at price to the current price (sale) Change the compare at p…" at bounding box center [295, 190] width 300 height 23
select select "ep"
click at [145, 179] on select "Change the compare at price to the current price (sale) Change the compare at p…" at bounding box center [295, 190] width 300 height 23
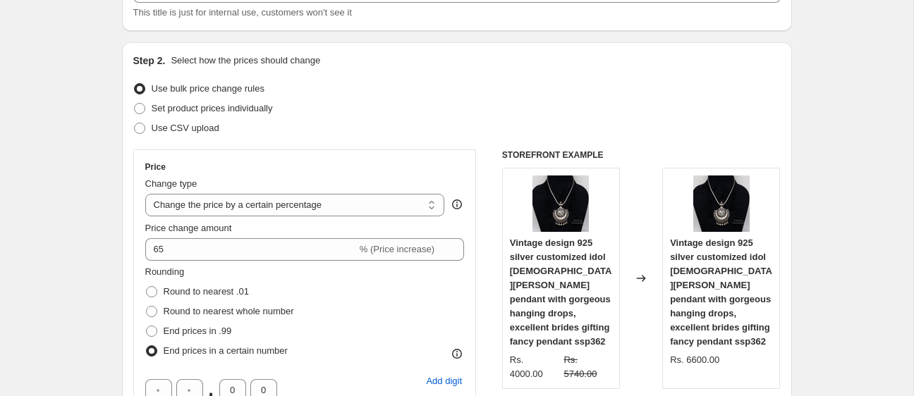
scroll to position [0, 0]
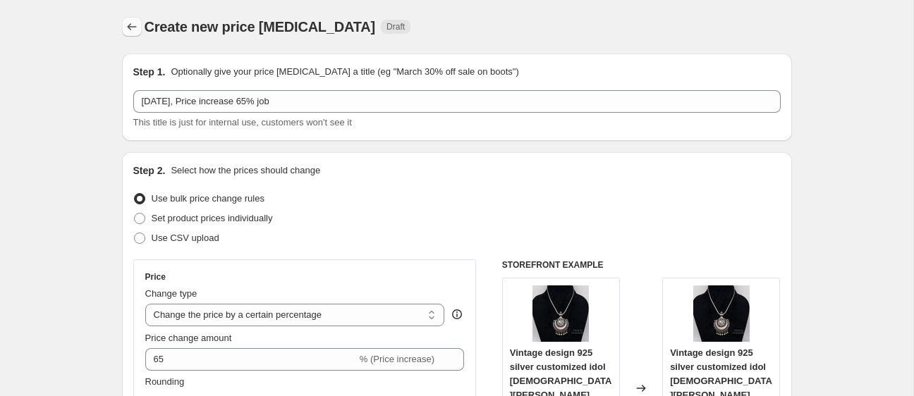
click at [140, 25] on button "Price change jobs" at bounding box center [132, 27] width 20 height 20
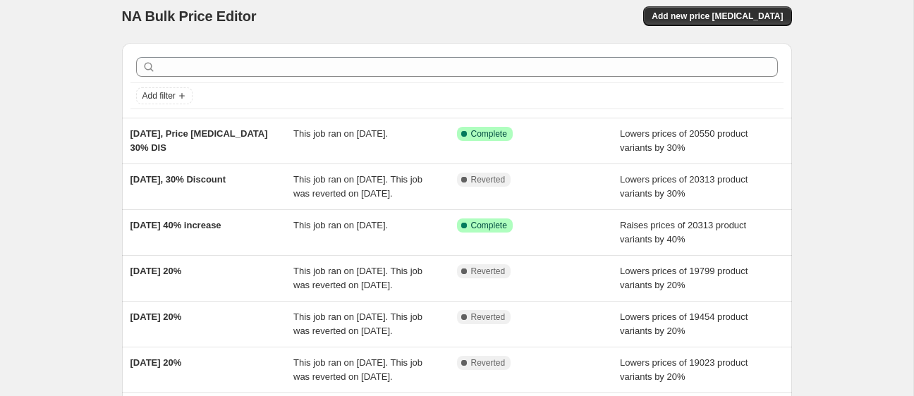
scroll to position [17, 0]
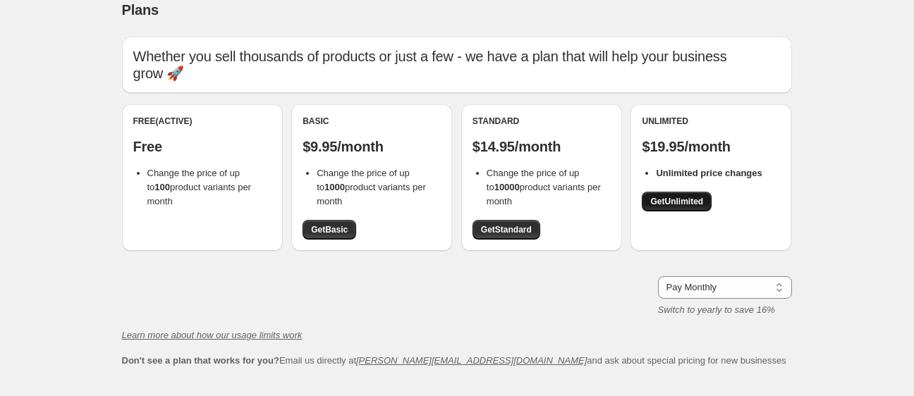
click at [696, 198] on span "Get Unlimited" at bounding box center [676, 201] width 53 height 11
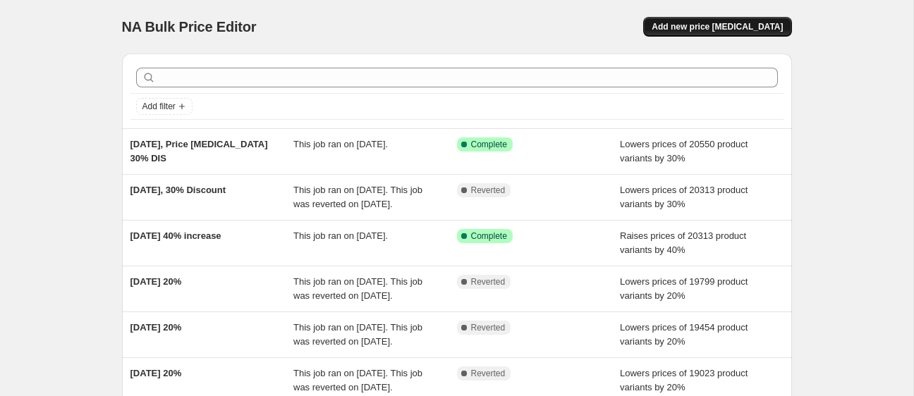
click at [713, 26] on span "Add new price [MEDICAL_DATA]" at bounding box center [716, 26] width 131 height 11
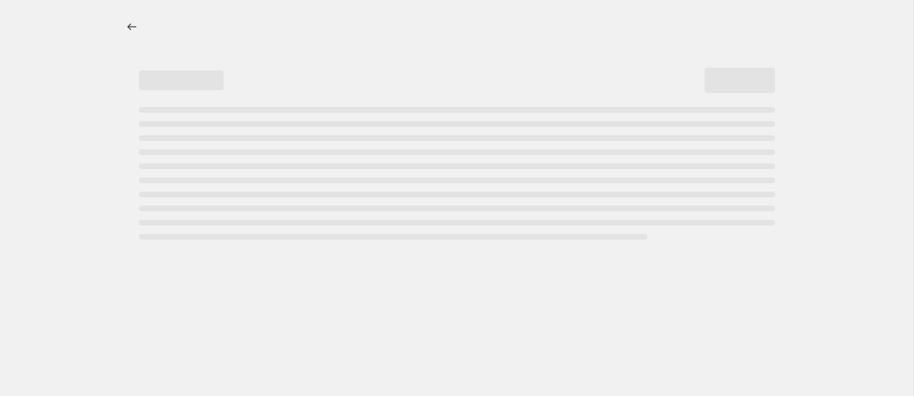
select select "percentage"
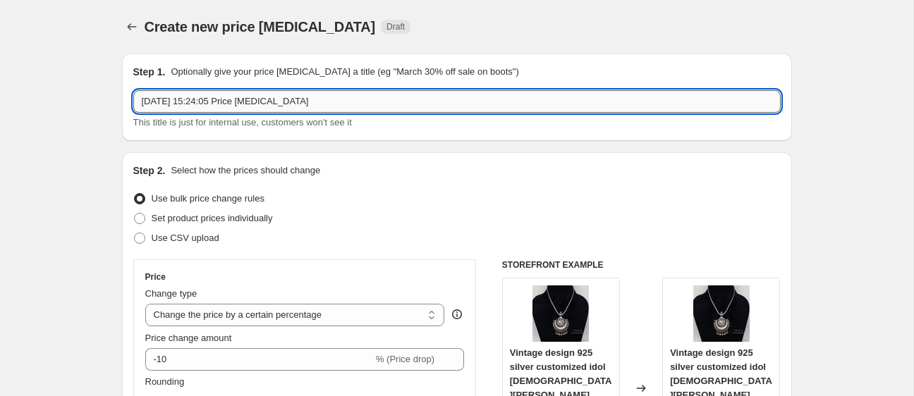
click at [271, 100] on input "26 Aug 2025, 15:24:05 Price change job" at bounding box center [456, 101] width 647 height 23
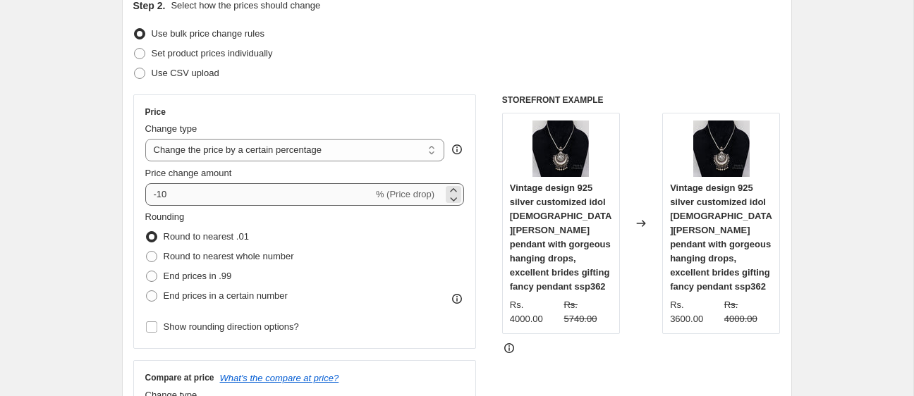
scroll to position [155, 0]
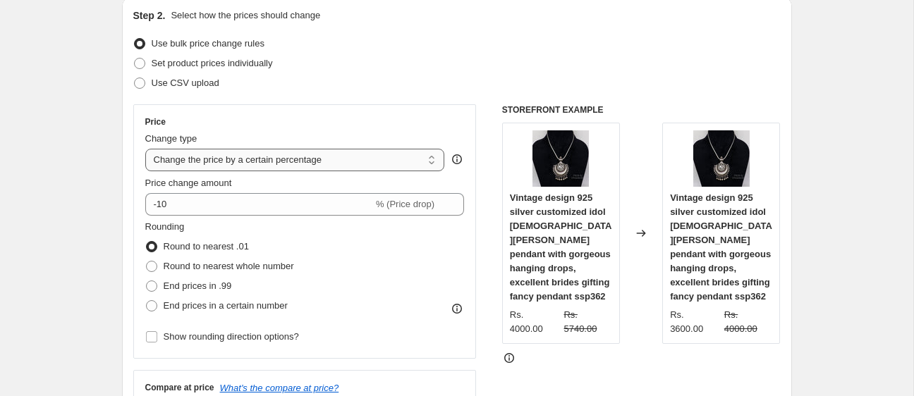
type input "26 Aug 2025 Price increase 65%"
click at [262, 157] on select "Change the price to a certain amount Change the price by a certain amount Chang…" at bounding box center [295, 160] width 300 height 23
click at [145, 149] on select "Change the price to a certain amount Change the price by a certain amount Chang…" at bounding box center [295, 160] width 300 height 23
click at [233, 160] on select "Change the price to a certain amount Change the price by a certain amount Chang…" at bounding box center [295, 160] width 300 height 23
click at [145, 149] on select "Change the price to a certain amount Change the price by a certain amount Chang…" at bounding box center [295, 160] width 300 height 23
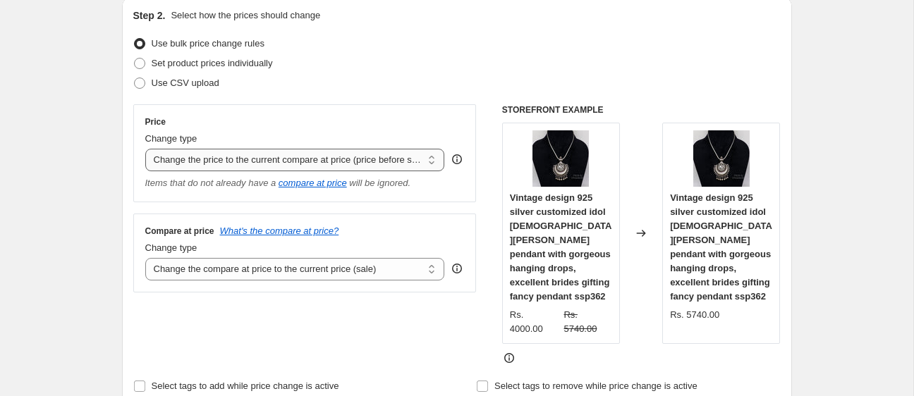
click at [239, 169] on select "Change the price to a certain amount Change the price by a certain amount Chang…" at bounding box center [295, 160] width 300 height 23
click at [145, 149] on select "Change the price to a certain amount Change the price by a certain amount Chang…" at bounding box center [295, 160] width 300 height 23
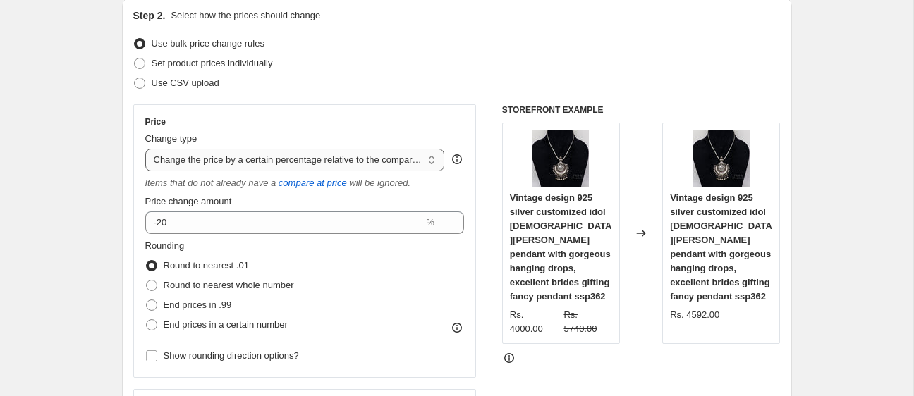
click at [250, 165] on select "Change the price to a certain amount Change the price by a certain amount Chang…" at bounding box center [295, 160] width 300 height 23
select select "margin"
type input "50"
click at [207, 149] on select "Change the price to a certain amount Change the price by a certain amount Chang…" at bounding box center [295, 160] width 300 height 23
click at [145, 149] on select "Change the price to a certain amount Change the price by a certain amount Chang…" at bounding box center [295, 160] width 300 height 23
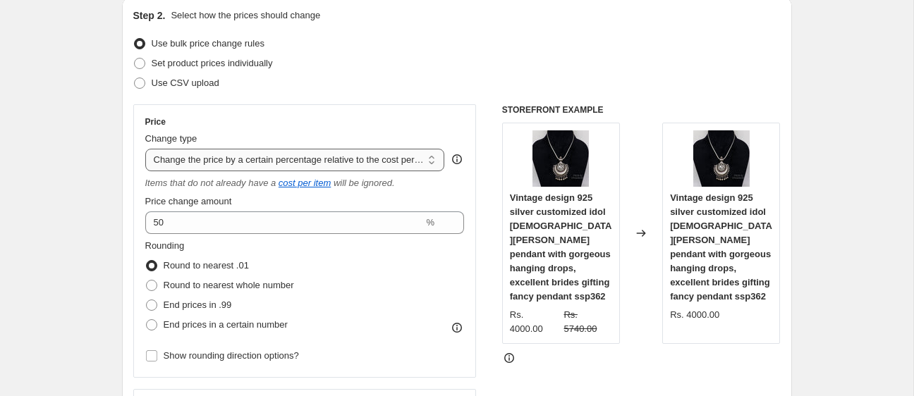
click at [207, 149] on select "Change the price to a certain amount Change the price by a certain amount Chang…" at bounding box center [295, 160] width 300 height 23
select select "percentage"
click at [145, 149] on select "Change the price to a certain amount Change the price by a certain amount Chang…" at bounding box center [295, 160] width 300 height 23
type input "-15"
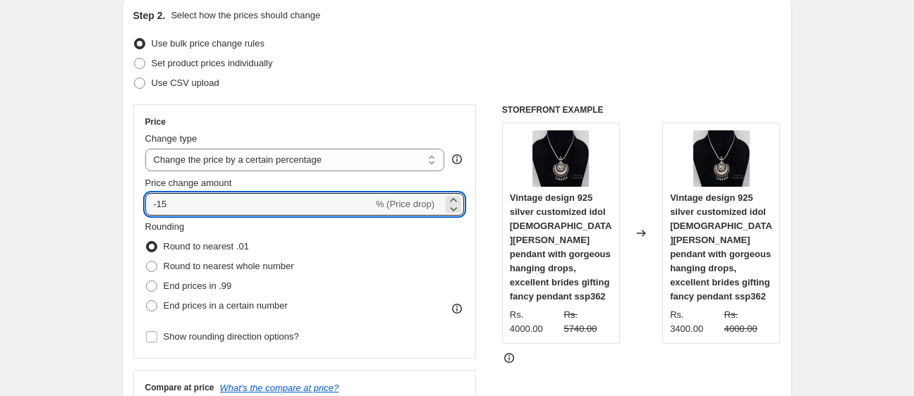
drag, startPoint x: 212, startPoint y: 202, endPoint x: 142, endPoint y: 209, distance: 69.4
click at [142, 209] on div "Price Change type Change the price to a certain amount Change the price by a ce…" at bounding box center [304, 231] width 343 height 255
type input "65"
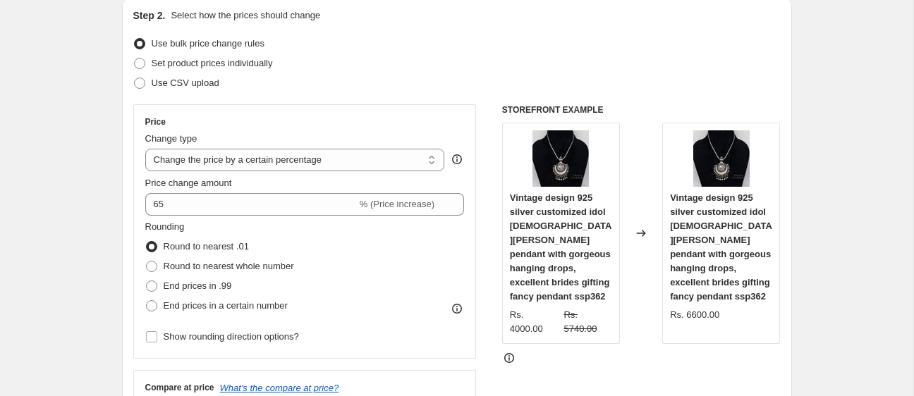
click at [278, 123] on div "Price" at bounding box center [304, 121] width 319 height 11
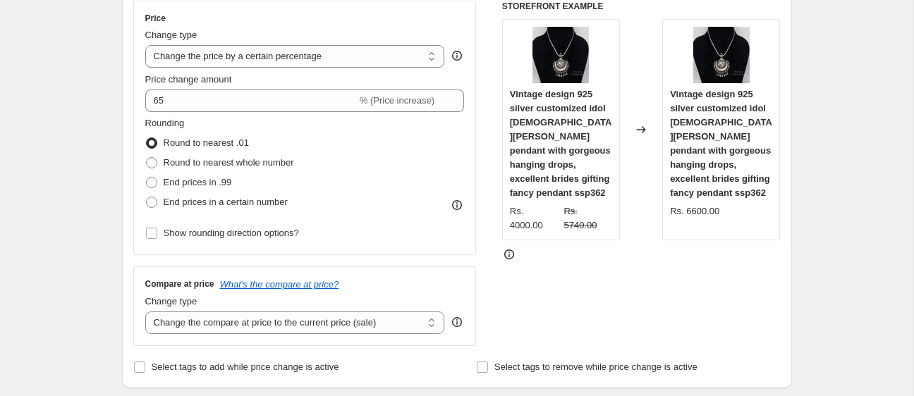
scroll to position [269, 0]
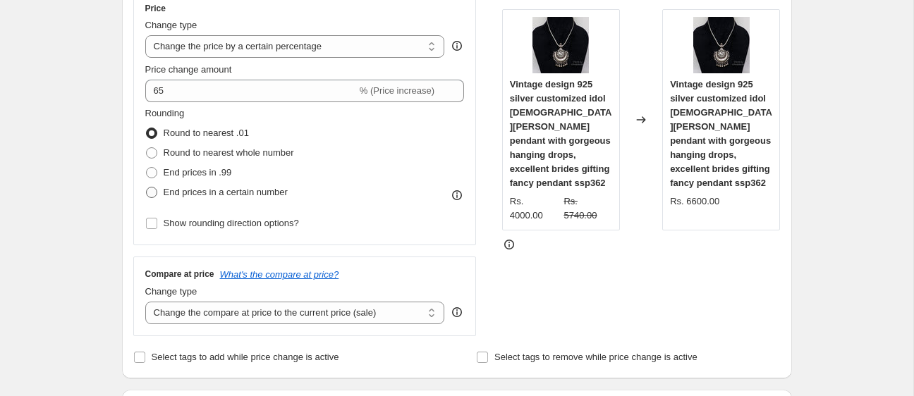
click at [212, 195] on span "End prices in a certain number" at bounding box center [226, 192] width 124 height 11
click at [147, 188] on input "End prices in a certain number" at bounding box center [146, 187] width 1 height 1
radio input "true"
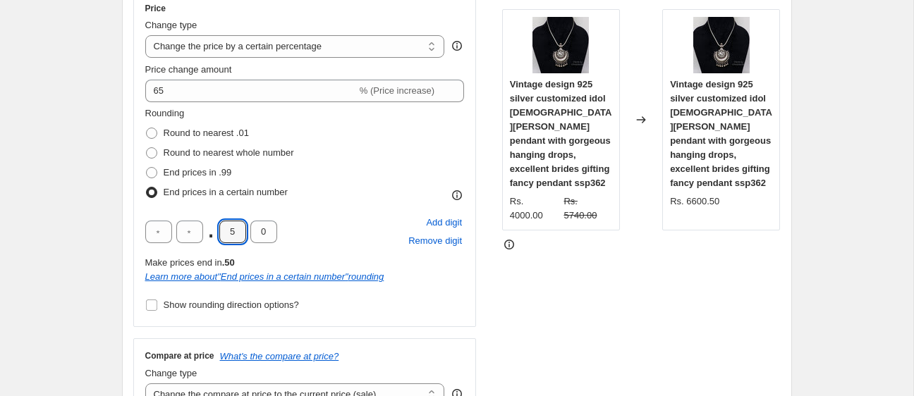
drag, startPoint x: 240, startPoint y: 232, endPoint x: 216, endPoint y: 234, distance: 24.1
click at [216, 234] on div ". 5 0" at bounding box center [211, 232] width 132 height 23
type input "0"
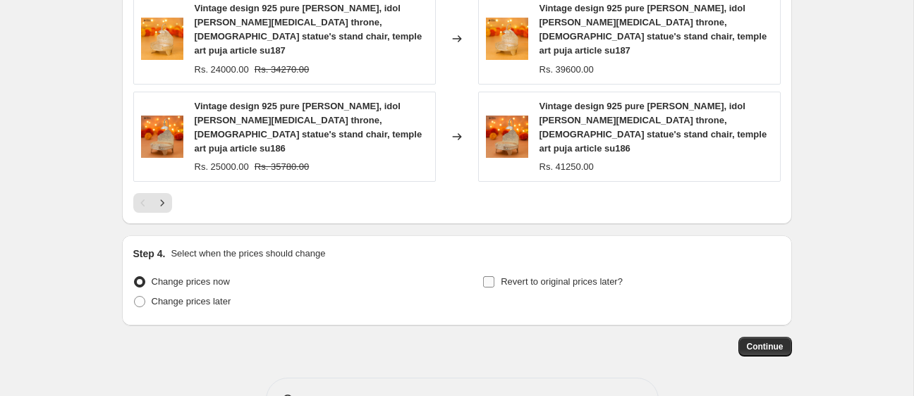
scroll to position [1182, 0]
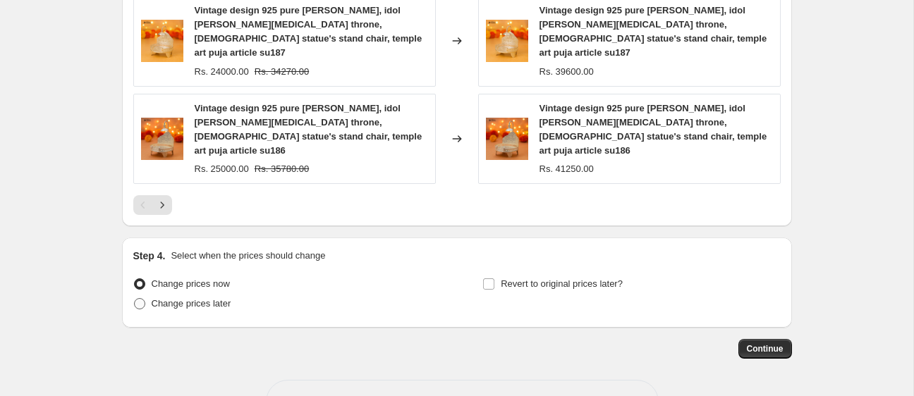
click at [192, 297] on span "Change prices later" at bounding box center [192, 304] width 80 height 14
click at [135, 298] on input "Change prices later" at bounding box center [134, 298] width 1 height 1
radio input "true"
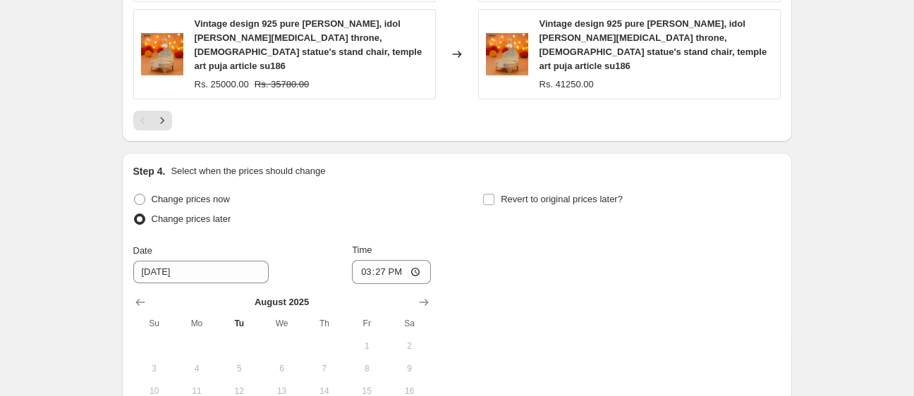
scroll to position [1271, 0]
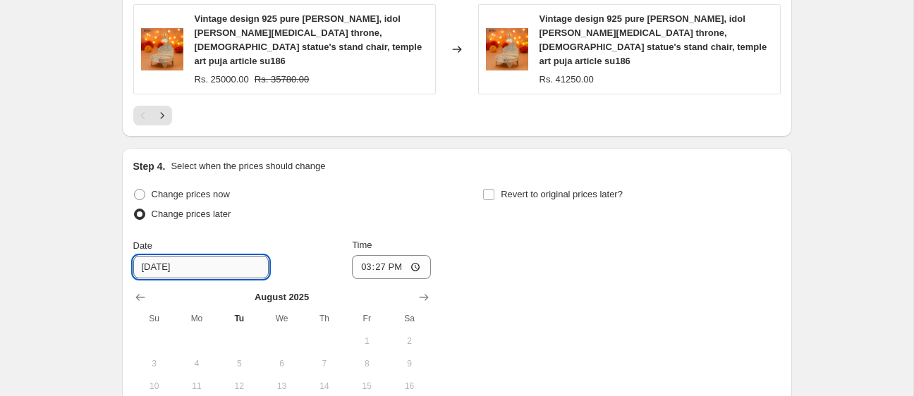
click at [203, 256] on input "8/27/2025" at bounding box center [200, 267] width 135 height 23
click at [391, 255] on input "15:27" at bounding box center [391, 267] width 79 height 24
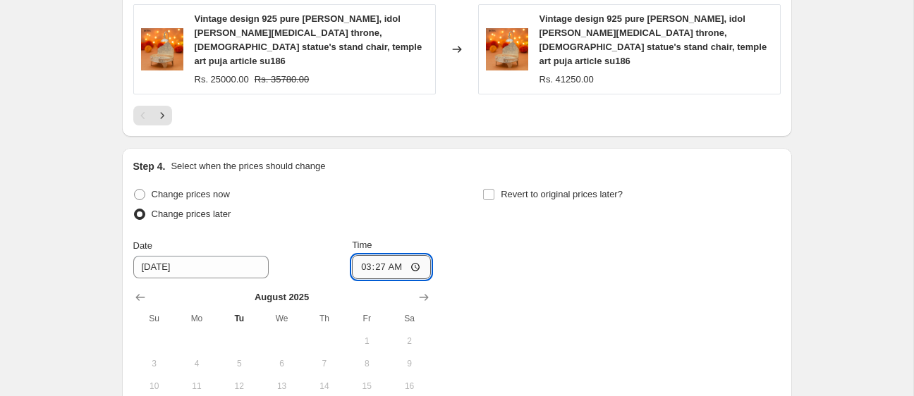
click at [364, 255] on input "03:27" at bounding box center [391, 267] width 79 height 24
click at [374, 255] on input "00:27" at bounding box center [391, 267] width 79 height 24
click at [357, 255] on input "00:27" at bounding box center [391, 267] width 79 height 24
type input "23:27"
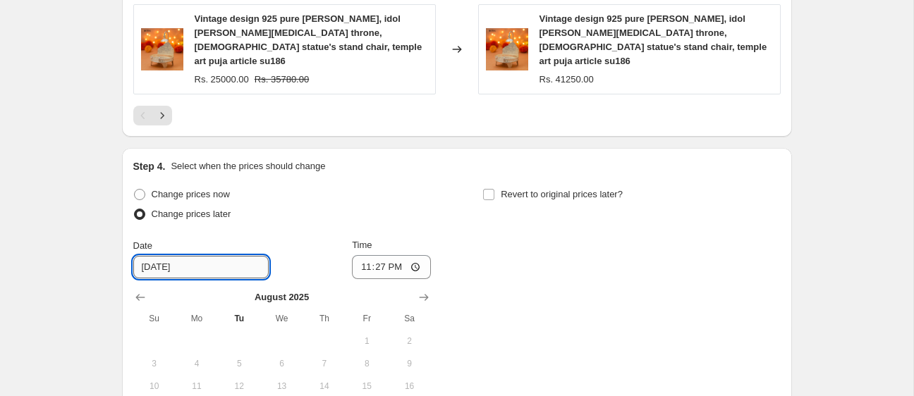
drag, startPoint x: 159, startPoint y: 224, endPoint x: 145, endPoint y: 224, distance: 14.1
click at [145, 256] on input "8/27/2025" at bounding box center [200, 267] width 135 height 23
click at [161, 256] on input "8/27/2025" at bounding box center [200, 267] width 135 height 23
click at [212, 256] on input "8/26/2025" at bounding box center [200, 267] width 135 height 23
type input "8/26/2025"
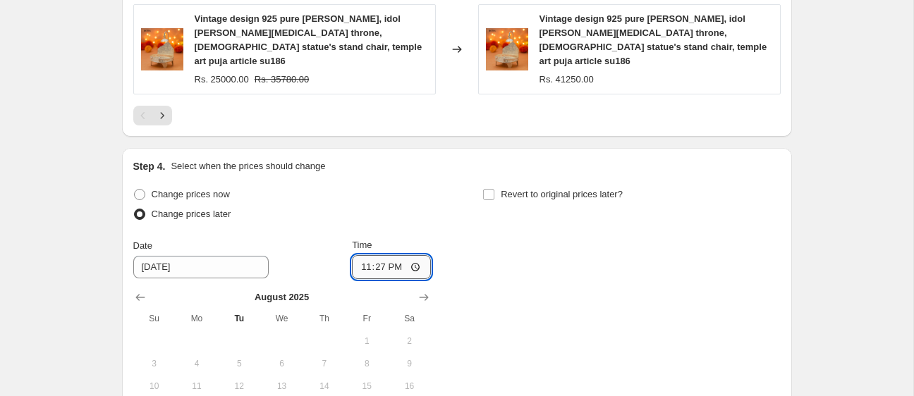
click at [366, 255] on input "23:27" at bounding box center [391, 267] width 79 height 24
click at [374, 255] on input "23:27" at bounding box center [391, 267] width 79 height 24
type input "23:30"
click at [498, 226] on div "Change prices now Change prices later Date 8/26/2025 Time 23:30 August 2025 Su …" at bounding box center [456, 325] width 647 height 281
click at [518, 230] on div "Change prices now Change prices later Date 8/26/2025 Time 23:30 August 2025 Su …" at bounding box center [456, 325] width 647 height 281
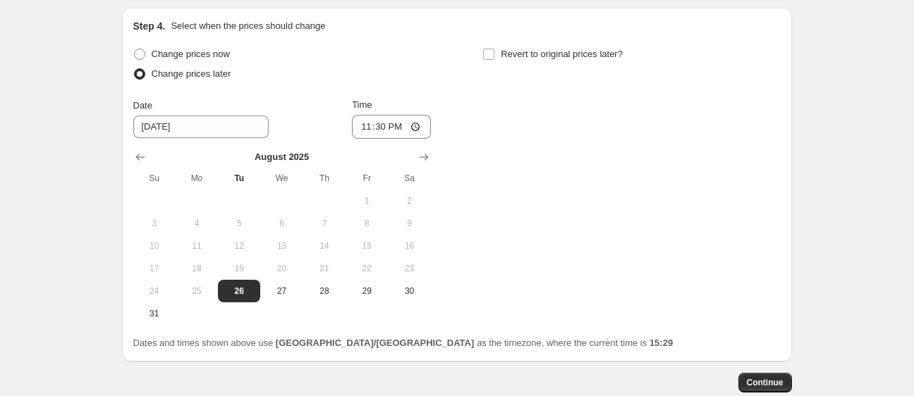
scroll to position [1418, 0]
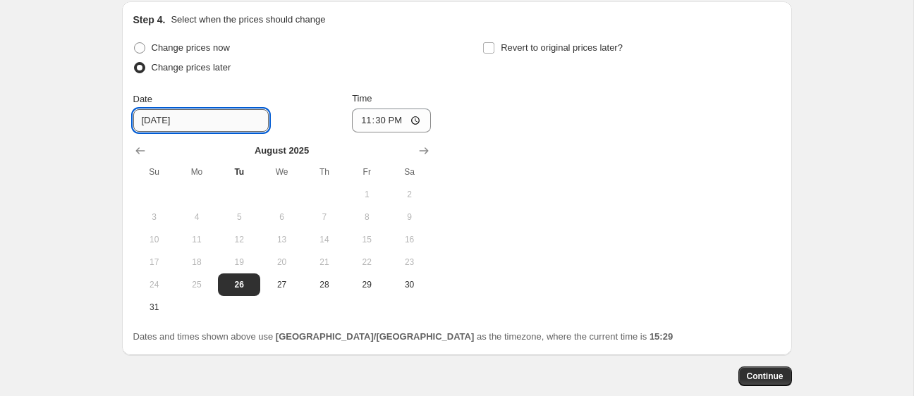
drag, startPoint x: 157, startPoint y: 78, endPoint x: 174, endPoint y: 80, distance: 17.8
click at [156, 109] on input "8/26/2025" at bounding box center [200, 120] width 135 height 23
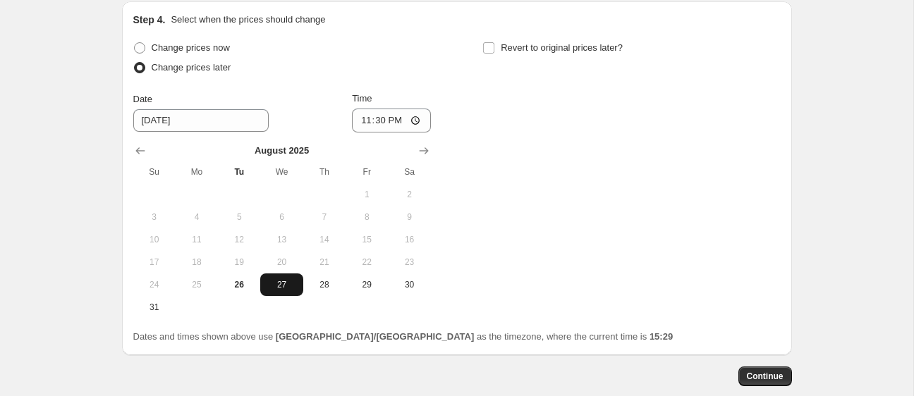
click at [274, 279] on span "27" at bounding box center [281, 284] width 31 height 11
type input "8/27/2025"
click at [274, 279] on span "27" at bounding box center [281, 284] width 31 height 11
click at [390, 109] on input "23:30" at bounding box center [391, 121] width 79 height 24
click at [359, 109] on input "11:30" at bounding box center [391, 121] width 79 height 24
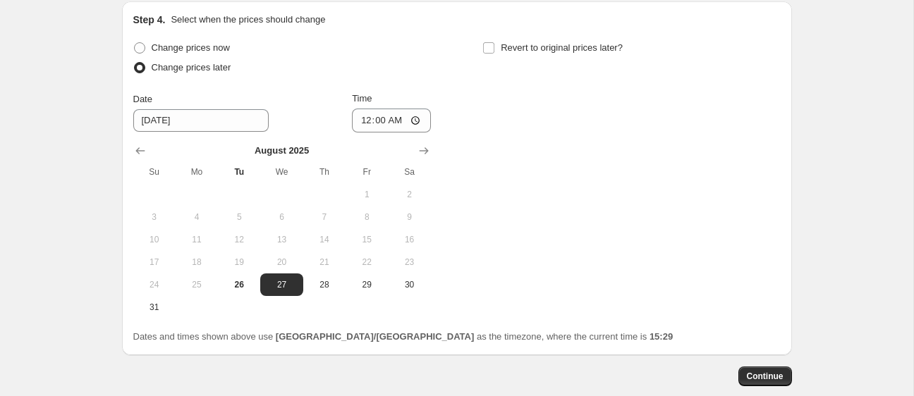
click at [477, 85] on div "Change prices now Change prices later Date 8/27/2025 Time 00:00 August 2025 Su …" at bounding box center [456, 178] width 647 height 281
click at [379, 109] on input "00:00" at bounding box center [391, 121] width 79 height 24
click at [496, 93] on div "Change prices now Change prices later Date 8/27/2025 Time 00:01 August 2025 Su …" at bounding box center [456, 178] width 647 height 281
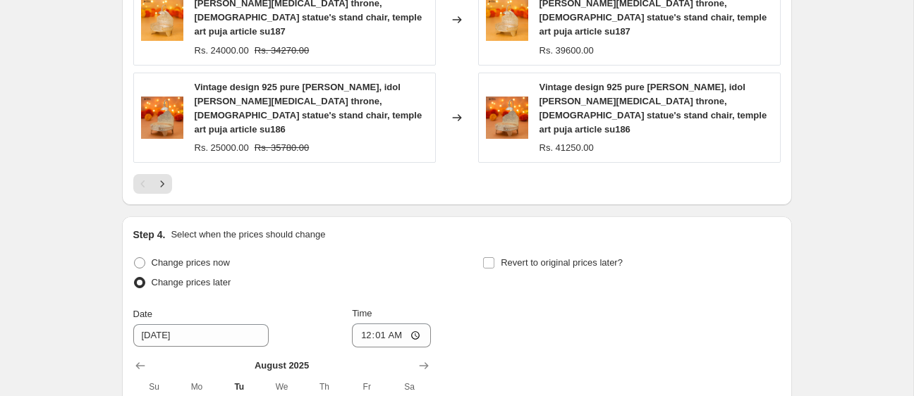
scroll to position [1449, 0]
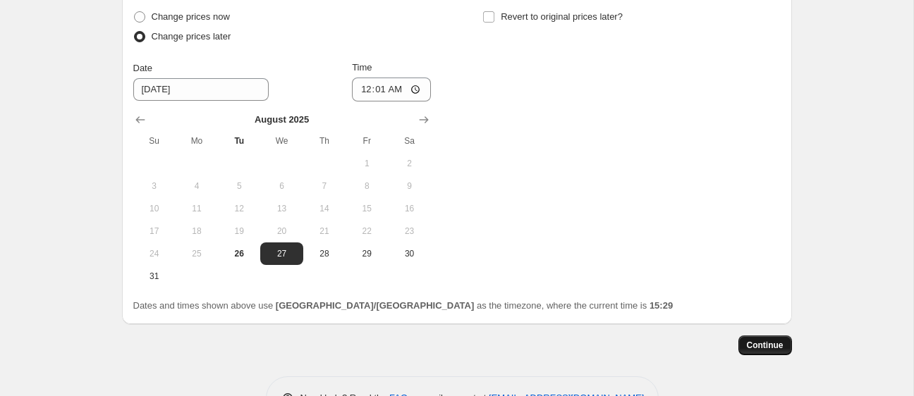
click at [751, 340] on span "Continue" at bounding box center [765, 345] width 37 height 11
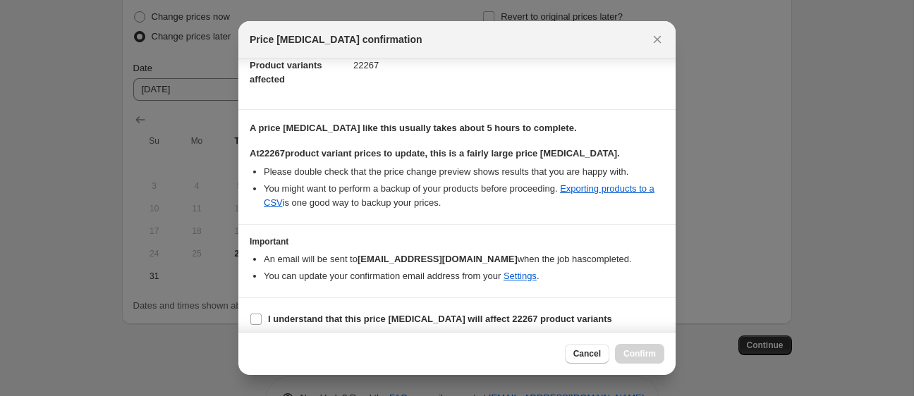
scroll to position [169, 0]
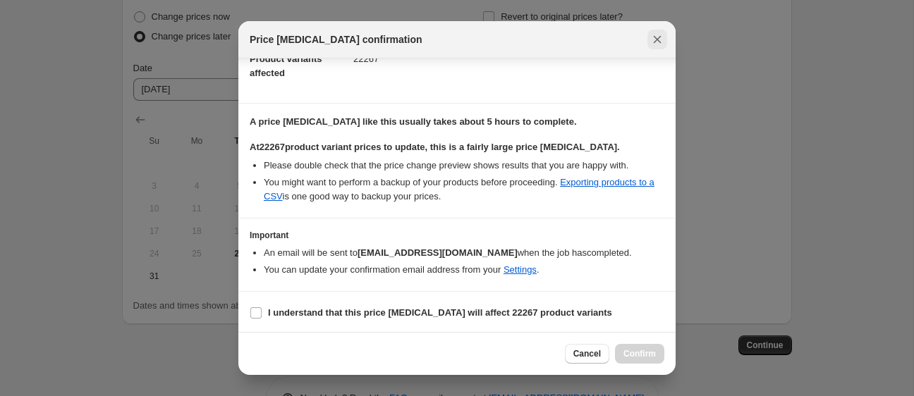
click at [659, 41] on icon "Close" at bounding box center [658, 40] width 8 height 8
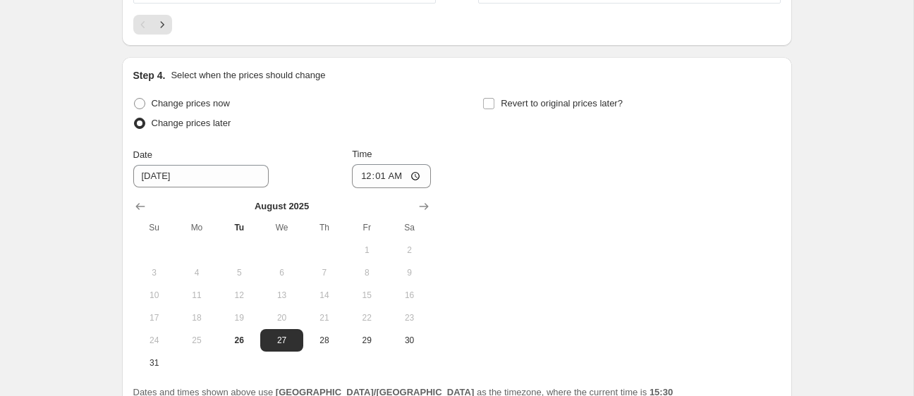
scroll to position [1357, 0]
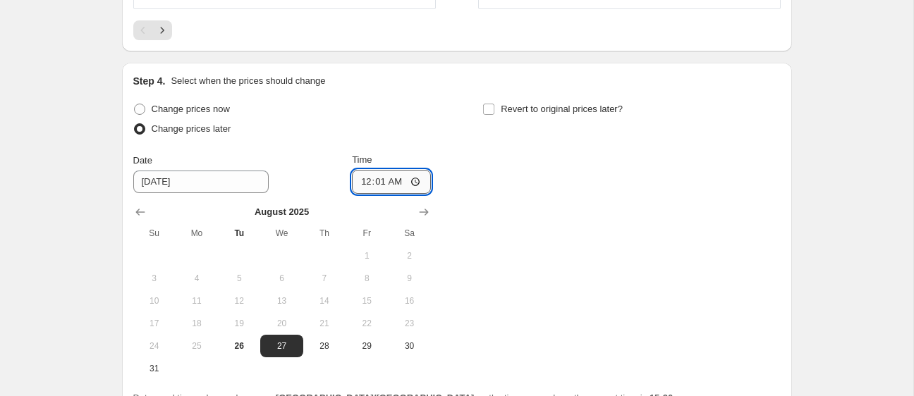
click at [363, 170] on input "00:01" at bounding box center [391, 182] width 79 height 24
click at [395, 170] on input "11:01" at bounding box center [391, 182] width 79 height 24
type input "23:01"
click at [535, 147] on div "Change prices now Change prices later Date 8/27/2025 Time 23:01 August 2025 Su …" at bounding box center [456, 239] width 647 height 281
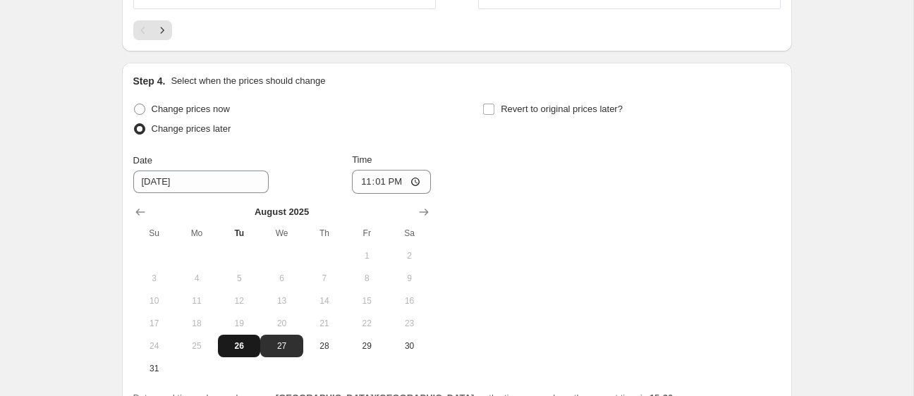
click at [251, 341] on span "26" at bounding box center [239, 346] width 31 height 11
type input "8/26/2025"
click at [538, 227] on div "Change prices now Change prices later Date 8/26/2025 Time 23:01 August 2025 Su …" at bounding box center [456, 239] width 647 height 281
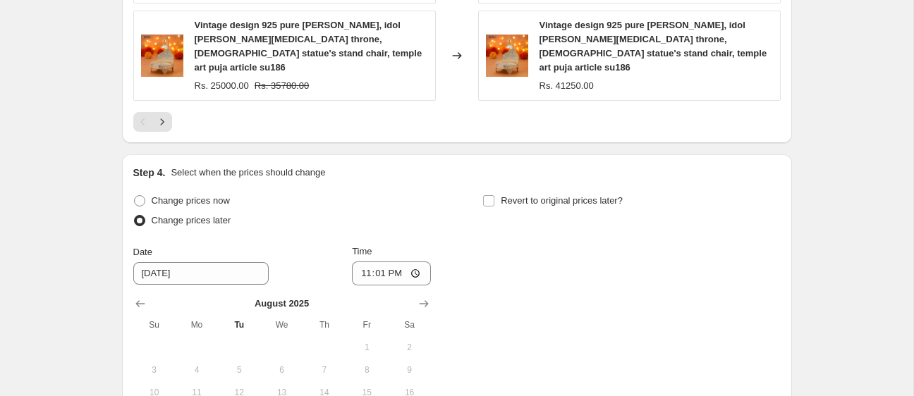
scroll to position [1263, 0]
click at [382, 263] on input "23:01" at bounding box center [391, 275] width 79 height 24
click at [379, 263] on input "23:01" at bounding box center [391, 275] width 79 height 24
type input "23:00"
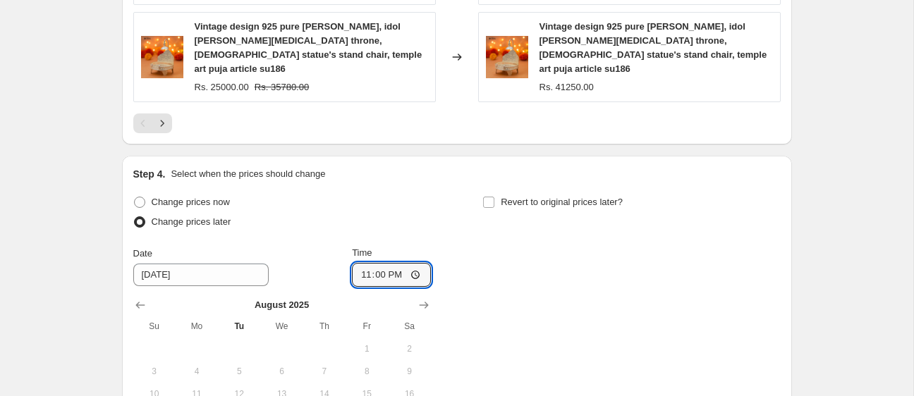
click at [489, 238] on div "Change prices now Change prices later Date 8/26/2025 Time 23:00 August 2025 Su …" at bounding box center [456, 332] width 647 height 281
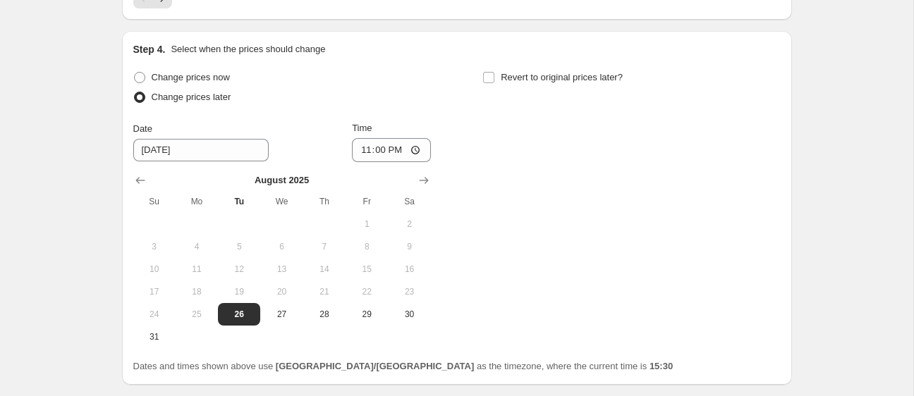
scroll to position [1449, 0]
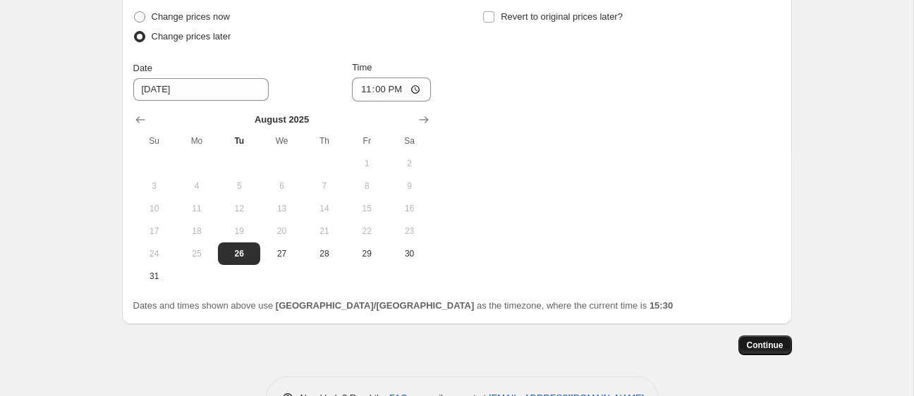
click at [774, 340] on span "Continue" at bounding box center [765, 345] width 37 height 11
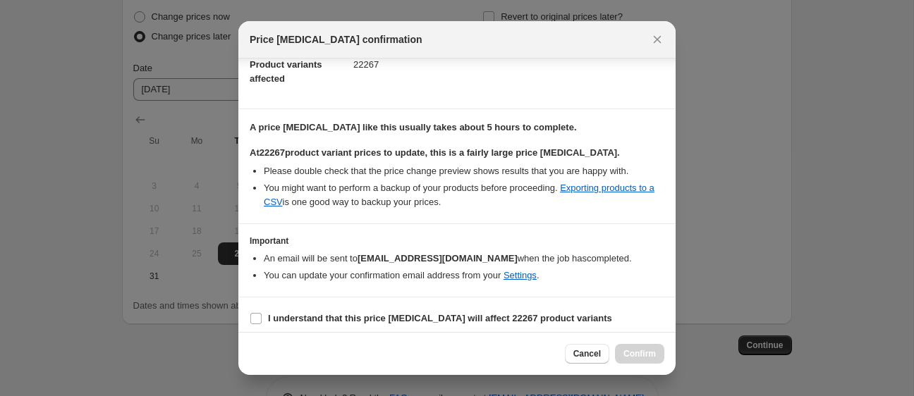
scroll to position [169, 0]
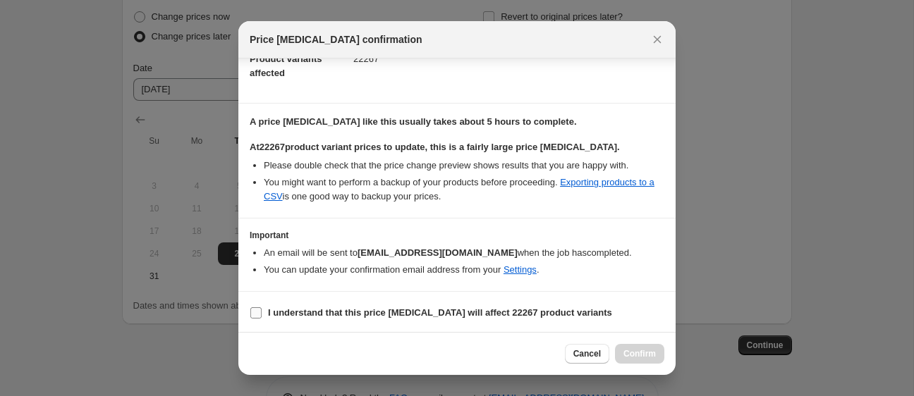
click at [291, 317] on b "I understand that this price change job will affect 22267 product variants" at bounding box center [440, 312] width 344 height 11
click at [262, 317] on input "I understand that this price change job will affect 22267 product variants" at bounding box center [255, 312] width 11 height 11
checkbox input "true"
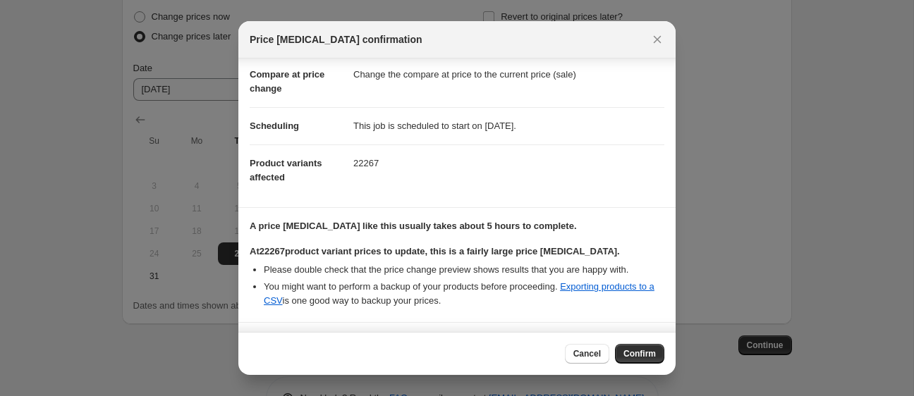
scroll to position [0, 0]
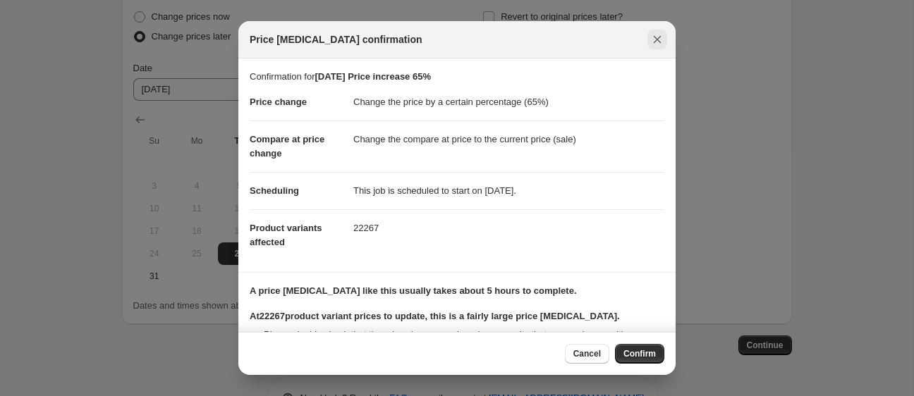
click at [652, 46] on icon "Close" at bounding box center [657, 39] width 14 height 14
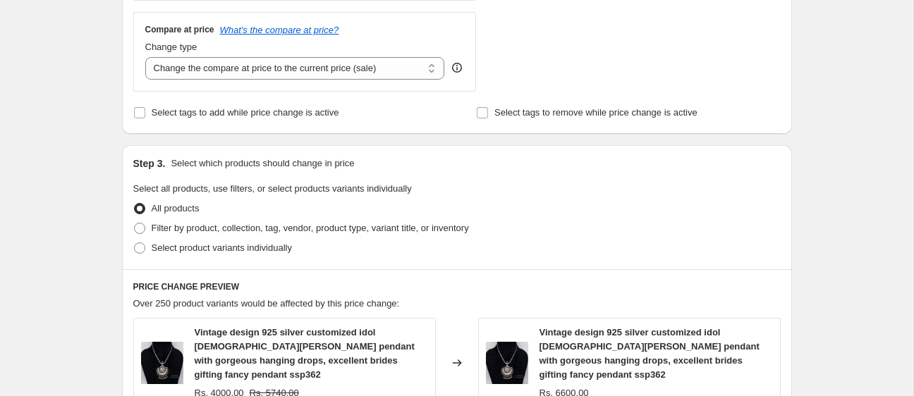
scroll to position [325, 0]
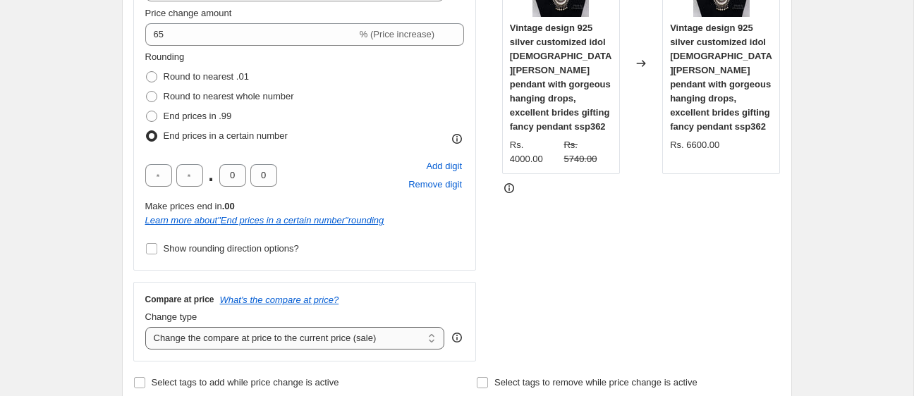
click at [274, 340] on select "Change the compare at price to the current price (sale) Change the compare at p…" at bounding box center [295, 338] width 300 height 23
select select "remove"
click at [145, 327] on select "Change the compare at price to the current price (sale) Change the compare at p…" at bounding box center [295, 338] width 300 height 23
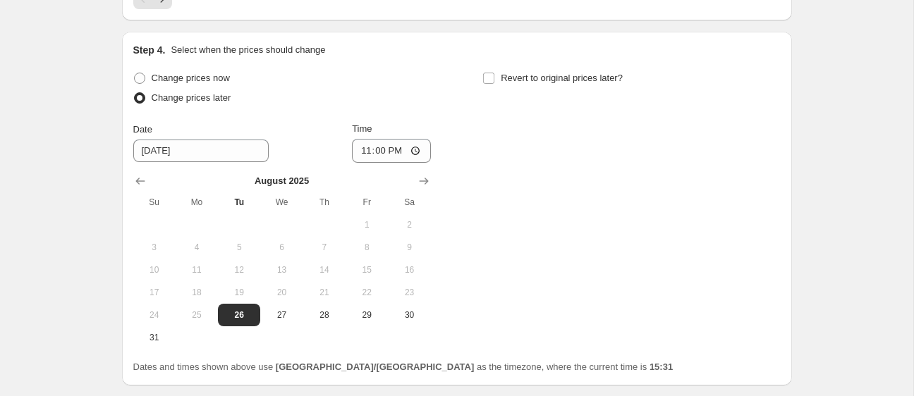
scroll to position [1449, 0]
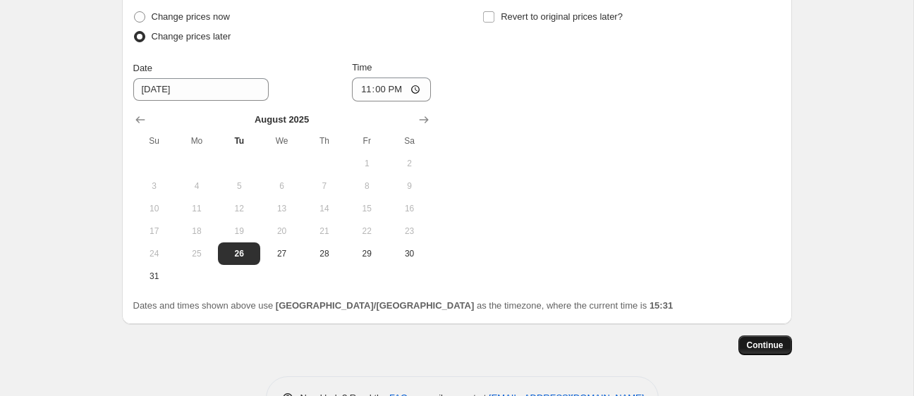
click at [752, 340] on span "Continue" at bounding box center [765, 345] width 37 height 11
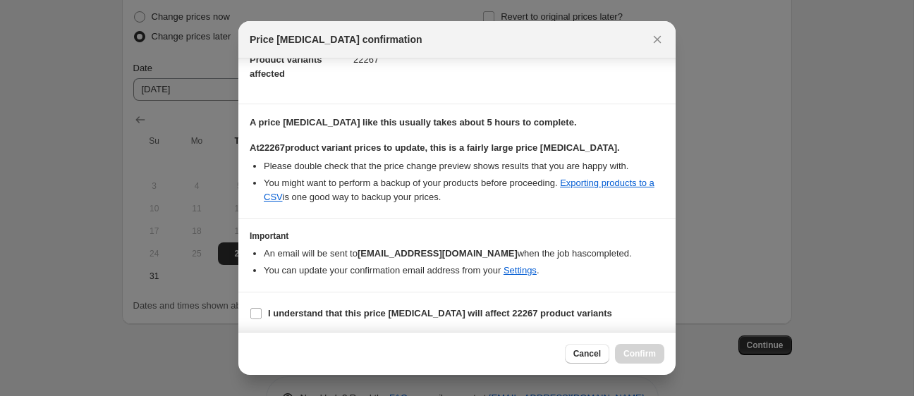
scroll to position [169, 0]
click at [350, 297] on section "I understand that this price change job will affect 22267 product variants" at bounding box center [456, 313] width 437 height 42
click at [348, 307] on b "I understand that this price change job will affect 22267 product variants" at bounding box center [440, 312] width 344 height 11
click at [262, 307] on input "I understand that this price change job will affect 22267 product variants" at bounding box center [255, 312] width 11 height 11
checkbox input "true"
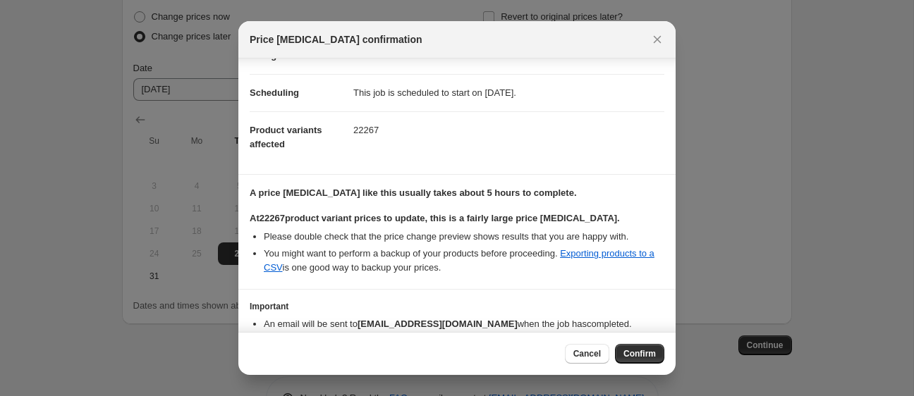
scroll to position [78, 0]
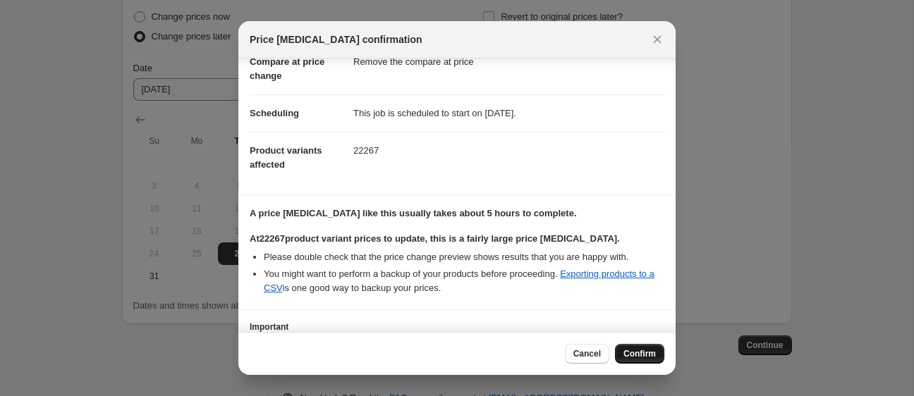
click at [638, 361] on button "Confirm" at bounding box center [639, 354] width 49 height 20
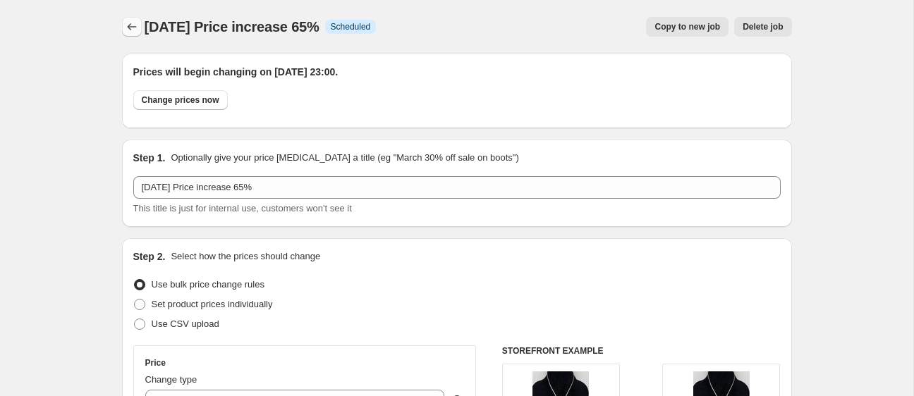
click at [137, 32] on icon "Price change jobs" at bounding box center [132, 27] width 14 height 14
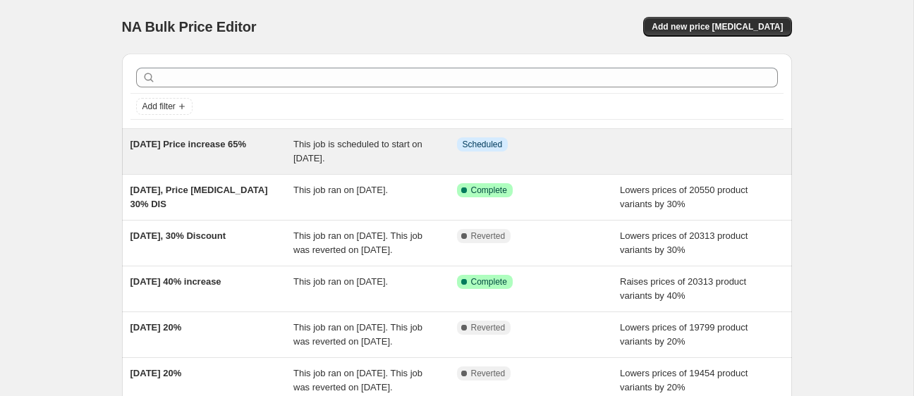
click at [417, 147] on span "This job is scheduled to start on 26 August 2025." at bounding box center [357, 151] width 129 height 25
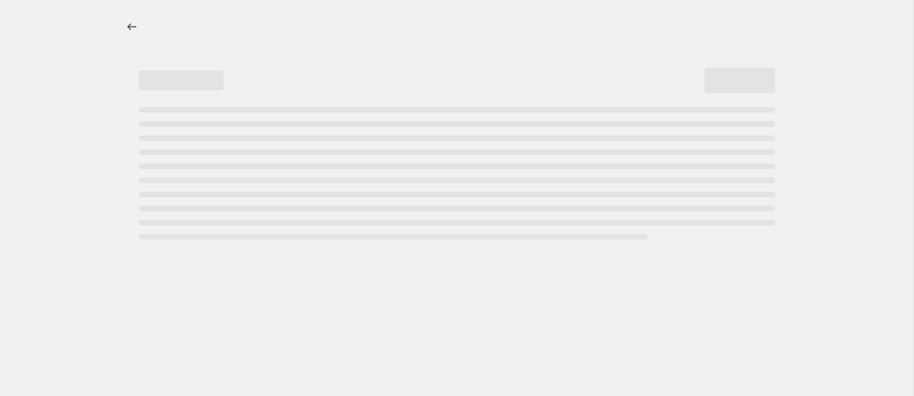
select select "percentage"
select select "remove"
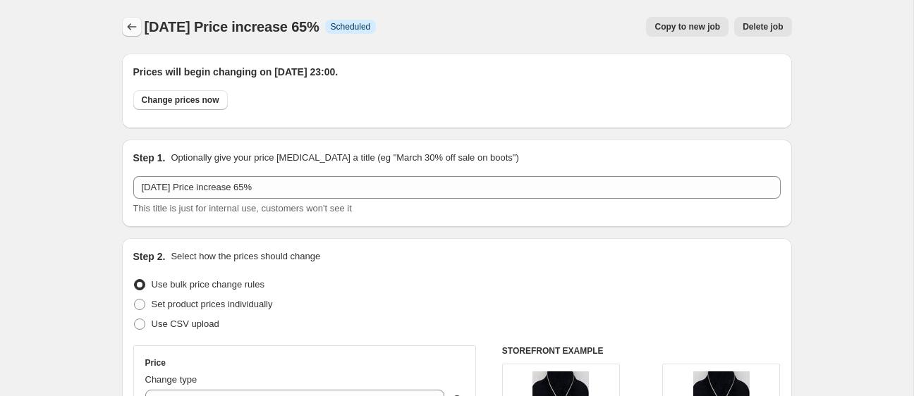
click at [136, 24] on icon "Price change jobs" at bounding box center [132, 27] width 14 height 14
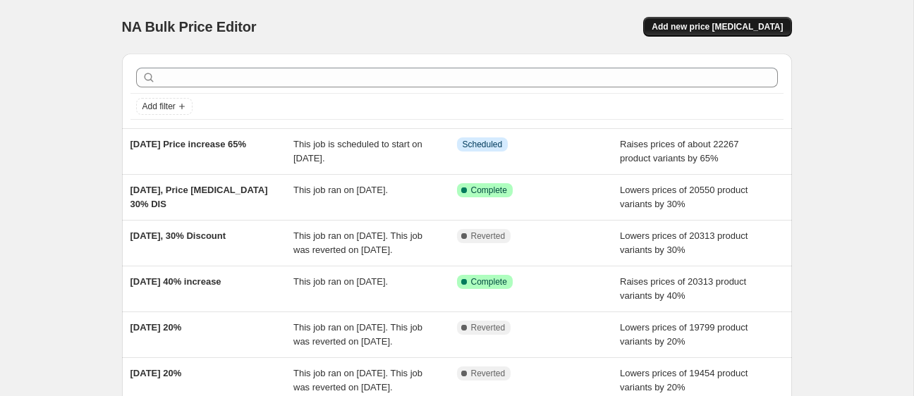
click at [729, 25] on span "Add new price [MEDICAL_DATA]" at bounding box center [716, 26] width 131 height 11
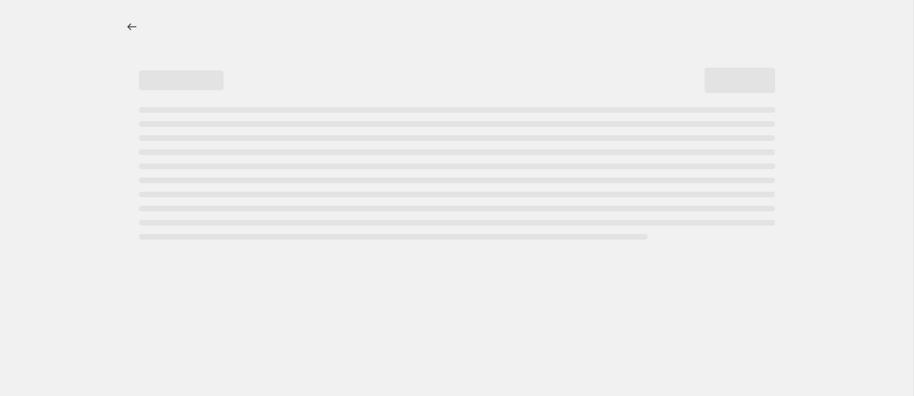
select select "percentage"
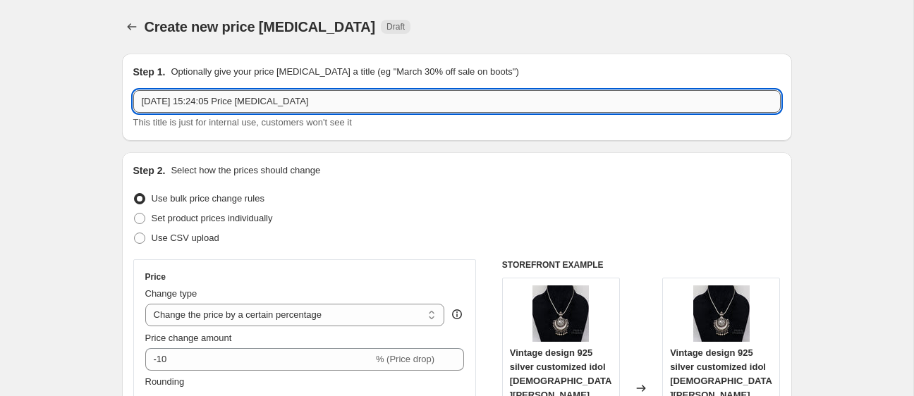
drag, startPoint x: 205, startPoint y: 102, endPoint x: 312, endPoint y: 102, distance: 106.5
click at [305, 102] on input "26 Aug 2025, 15:24:05 Price change job" at bounding box center [456, 101] width 647 height 23
click at [312, 102] on input "26 Aug 2025, 15:24:05 Price change job" at bounding box center [456, 101] width 647 height 23
click at [130, 25] on icon "Price change jobs" at bounding box center [132, 27] width 14 height 14
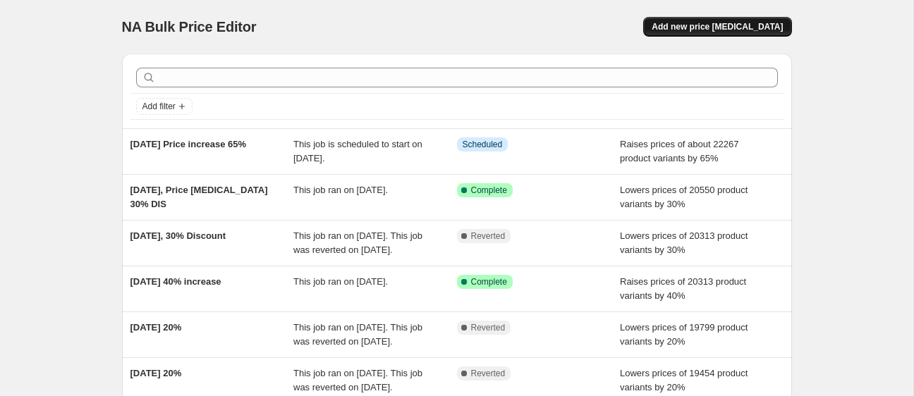
click at [681, 27] on span "Add new price [MEDICAL_DATA]" at bounding box center [716, 26] width 131 height 11
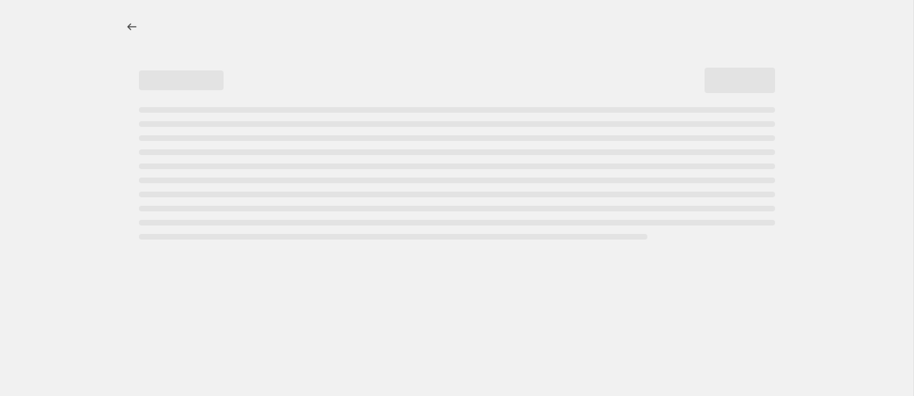
select select "percentage"
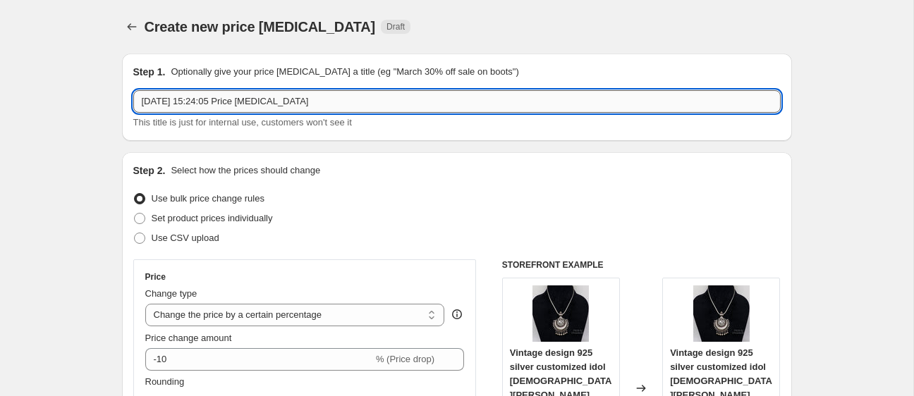
drag, startPoint x: 328, startPoint y: 103, endPoint x: 268, endPoint y: 106, distance: 60.0
click at [268, 106] on input "26 Aug 2025, 15:24:05 Price change job" at bounding box center [456, 101] width 647 height 23
drag, startPoint x: 243, startPoint y: 100, endPoint x: 204, endPoint y: 104, distance: 38.9
click at [204, 104] on input "26 Aug 2025, 15:24:05 Price 30% DISCOUNT" at bounding box center [456, 101] width 647 height 23
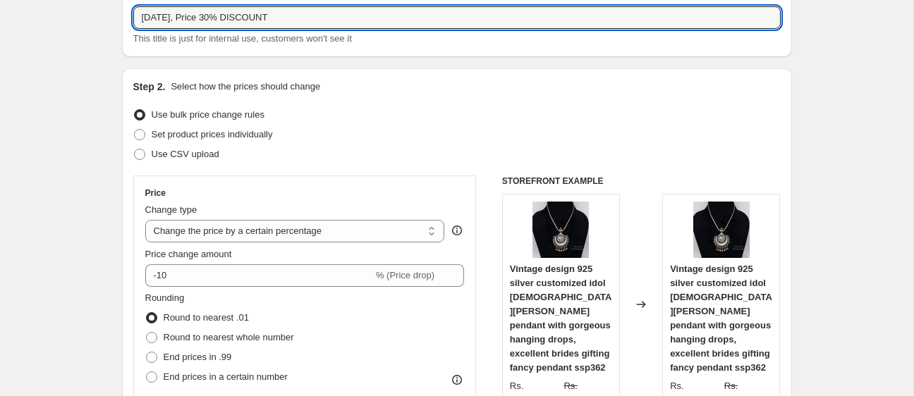
scroll to position [75, 0]
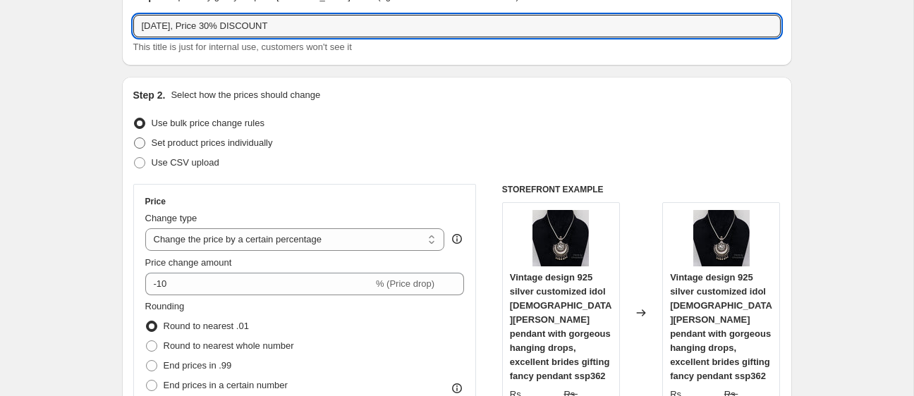
type input "26 Aug 2025, Price 30% DISCOUNT"
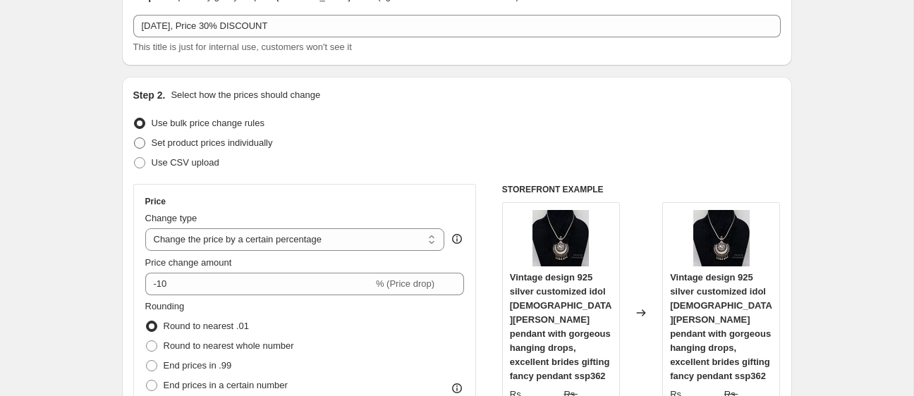
click at [202, 138] on span "Set product prices individually" at bounding box center [212, 142] width 121 height 11
click at [135, 138] on input "Set product prices individually" at bounding box center [134, 137] width 1 height 1
radio input "true"
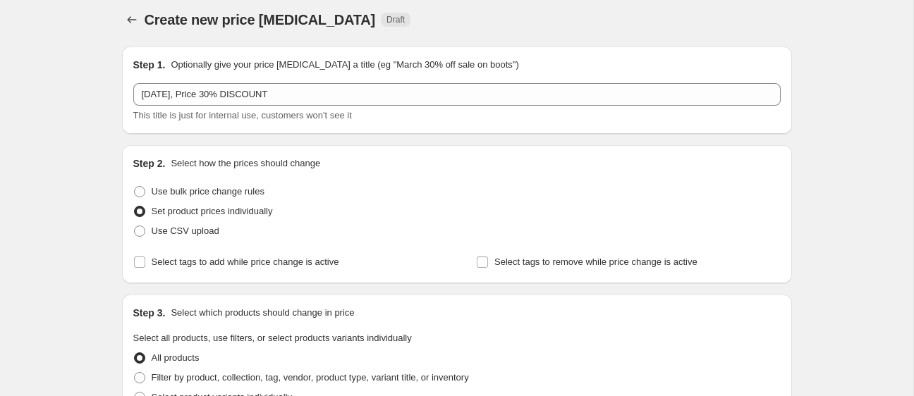
scroll to position [0, 0]
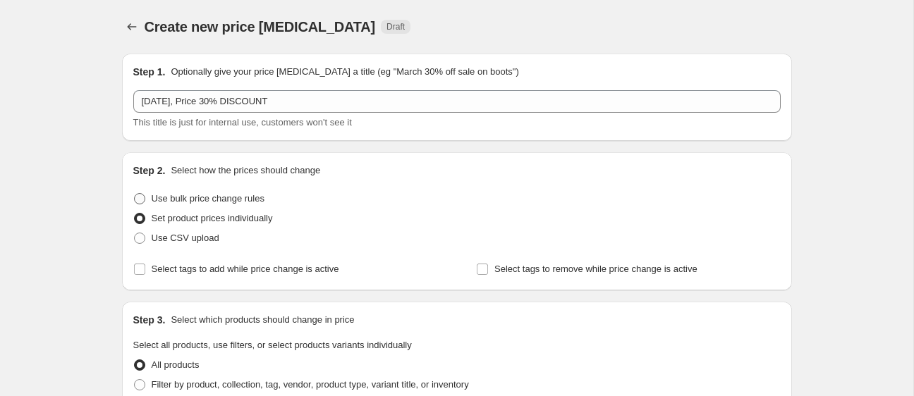
click at [202, 193] on span "Use bulk price change rules" at bounding box center [208, 198] width 113 height 11
click at [135, 193] on input "Use bulk price change rules" at bounding box center [134, 193] width 1 height 1
radio input "true"
select select "percentage"
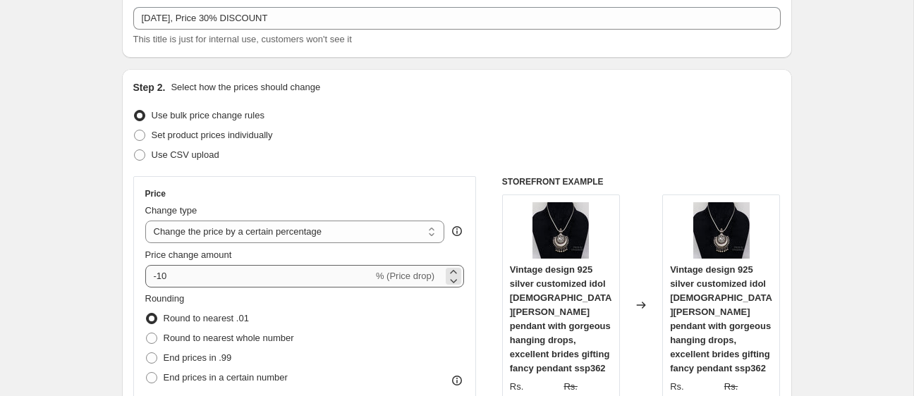
scroll to position [92, 0]
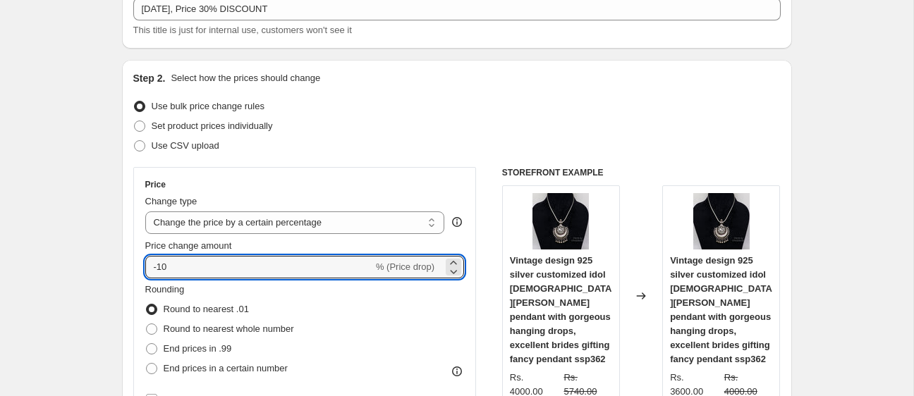
drag, startPoint x: 200, startPoint y: 275, endPoint x: 144, endPoint y: 272, distance: 55.8
click at [144, 272] on div "Price Change type Change the price to a certain amount Change the price by a ce…" at bounding box center [304, 294] width 343 height 255
click at [209, 265] on input "-10" at bounding box center [259, 267] width 228 height 23
type input "-1"
type input "-30"
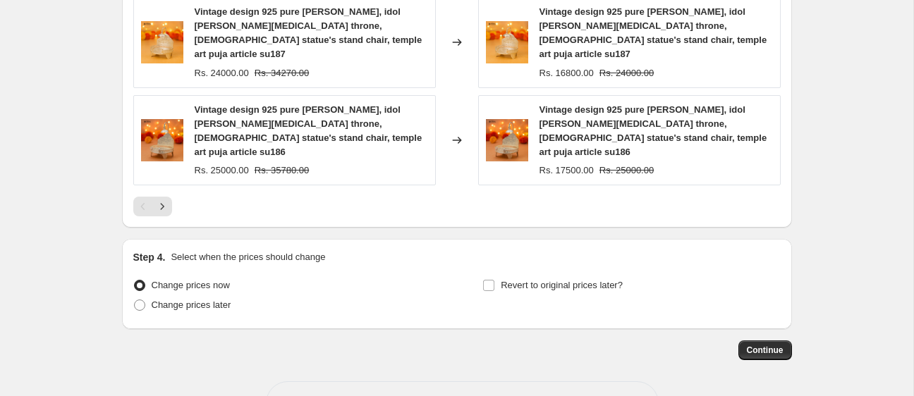
scroll to position [1096, 0]
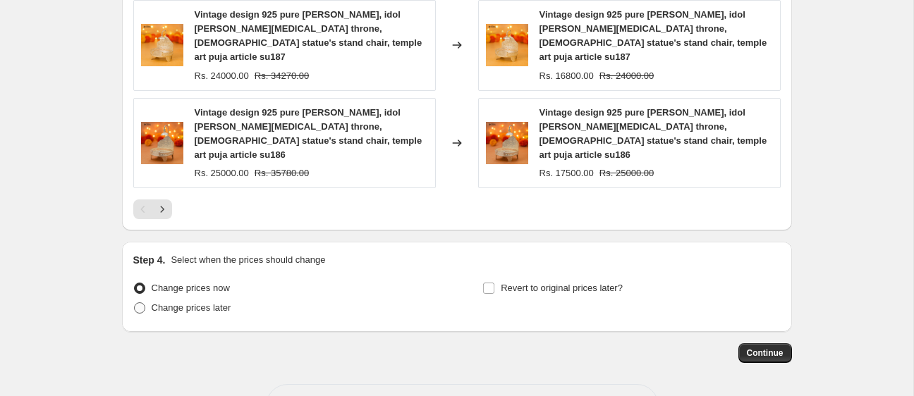
click at [205, 302] on span "Change prices later" at bounding box center [192, 307] width 80 height 11
click at [135, 302] on input "Change prices later" at bounding box center [134, 302] width 1 height 1
radio input "true"
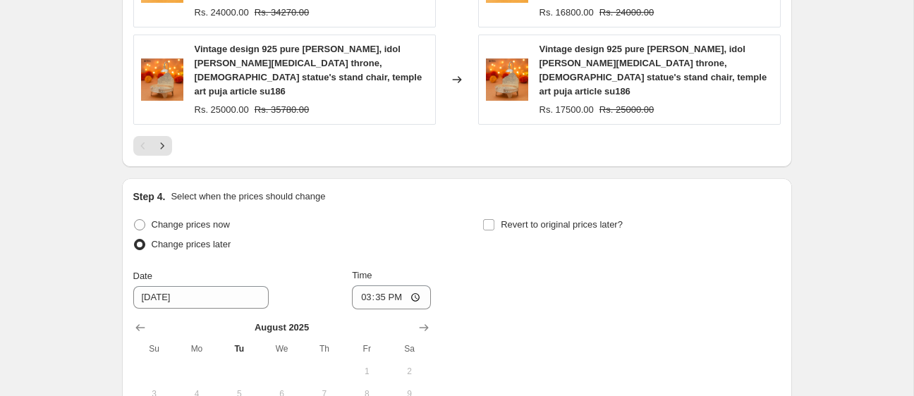
scroll to position [1200, 0]
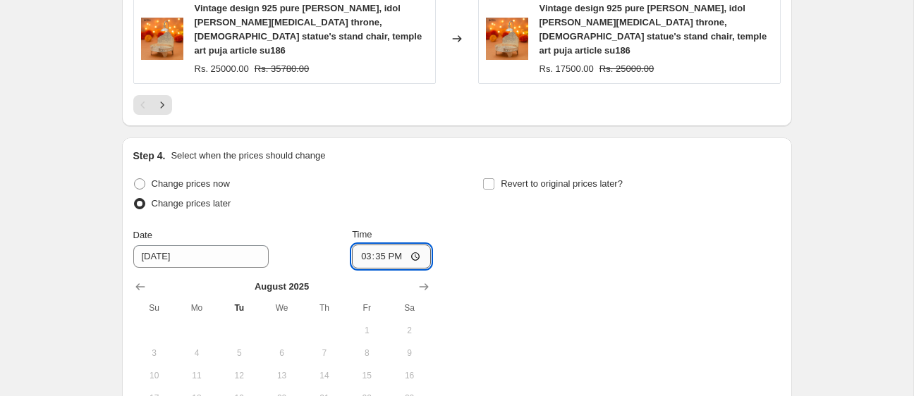
click at [374, 245] on input "15:35" at bounding box center [391, 257] width 79 height 24
drag, startPoint x: 391, startPoint y: 209, endPoint x: 409, endPoint y: 212, distance: 17.9
click at [392, 245] on input "15:35" at bounding box center [391, 257] width 79 height 24
click at [360, 245] on input "03:35" at bounding box center [391, 257] width 79 height 24
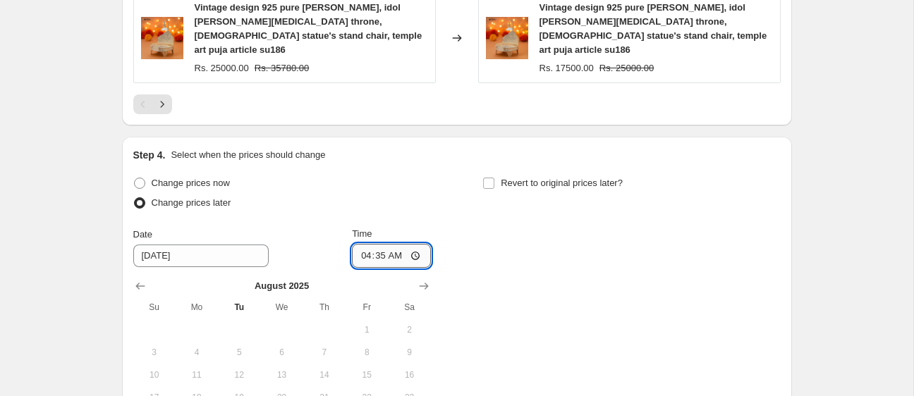
type input "04:00"
click at [453, 214] on div "Change prices now Change prices later Date 8/27/2025 Time 04:00 August 2025 Su …" at bounding box center [456, 313] width 647 height 281
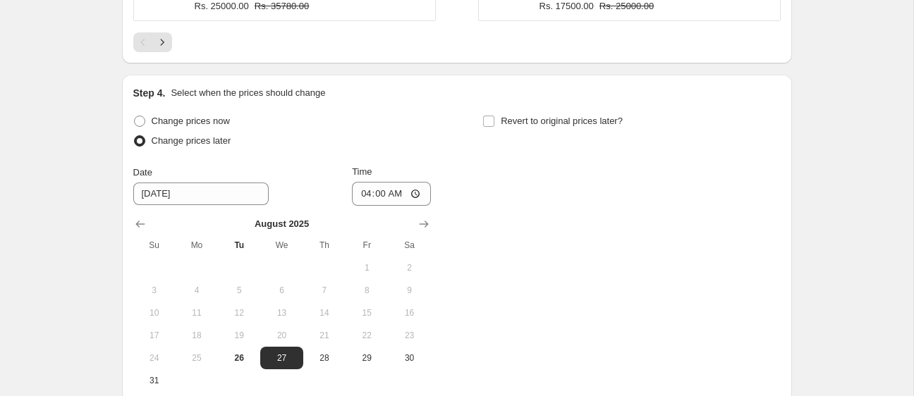
scroll to position [1263, 0]
click at [281, 346] on button "27" at bounding box center [281, 357] width 42 height 23
